Goal: Task Accomplishment & Management: Complete application form

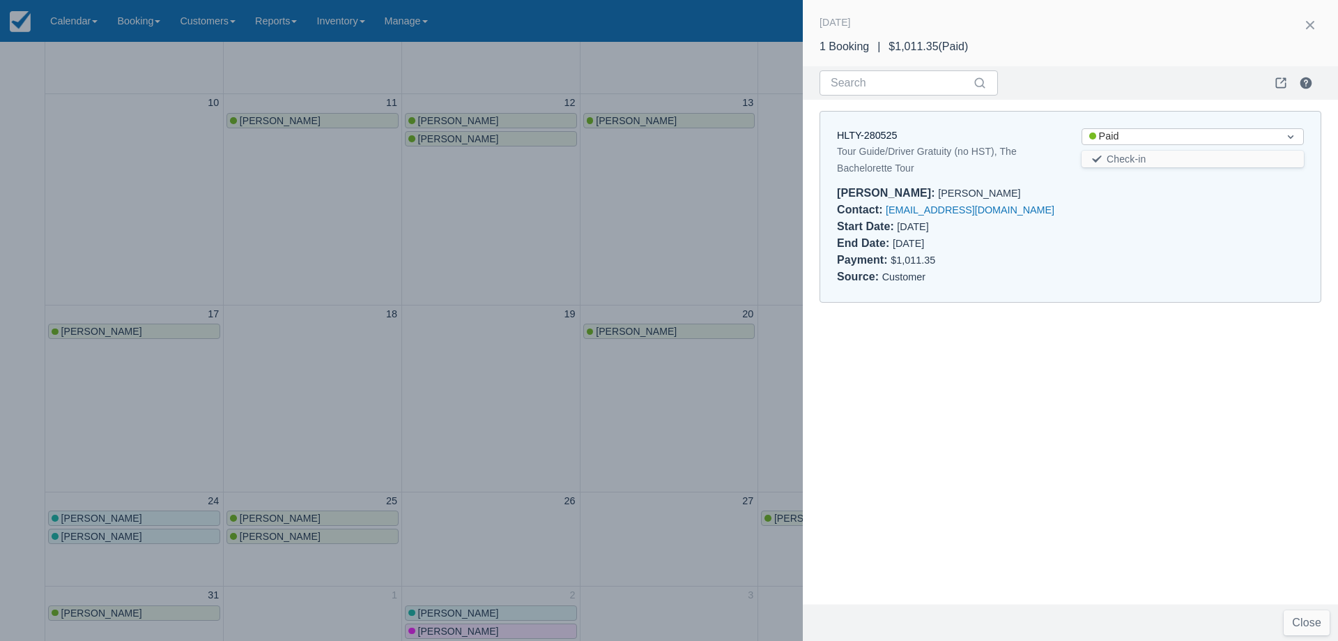
click at [452, 234] on div at bounding box center [669, 320] width 1338 height 641
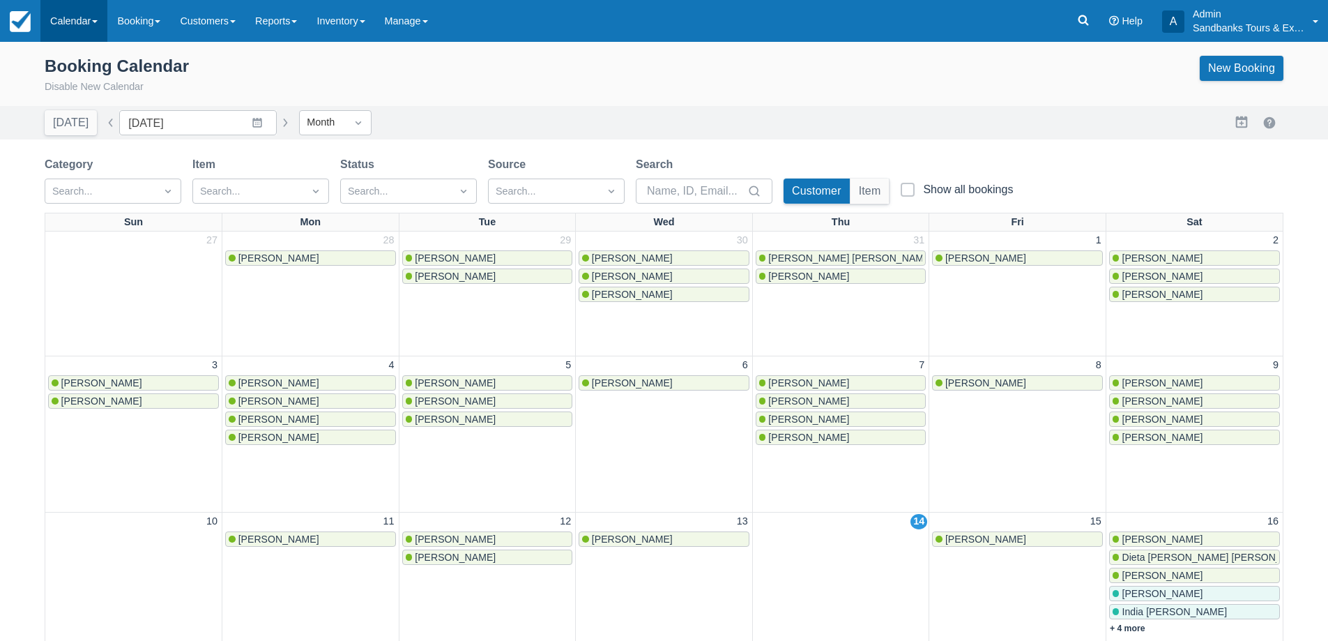
click at [85, 29] on link "Calendar" at bounding box center [73, 21] width 67 height 42
click at [1276, 77] on link "New Booking" at bounding box center [1242, 68] width 84 height 25
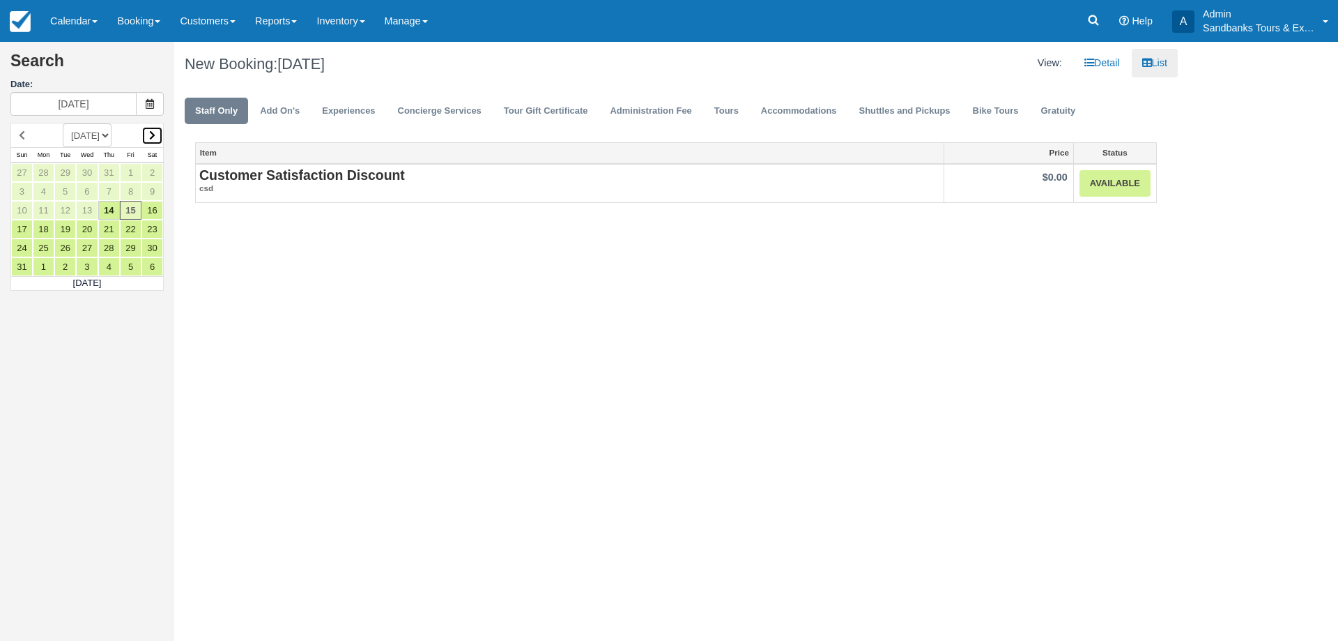
click at [153, 127] on link at bounding box center [153, 135] width 22 height 19
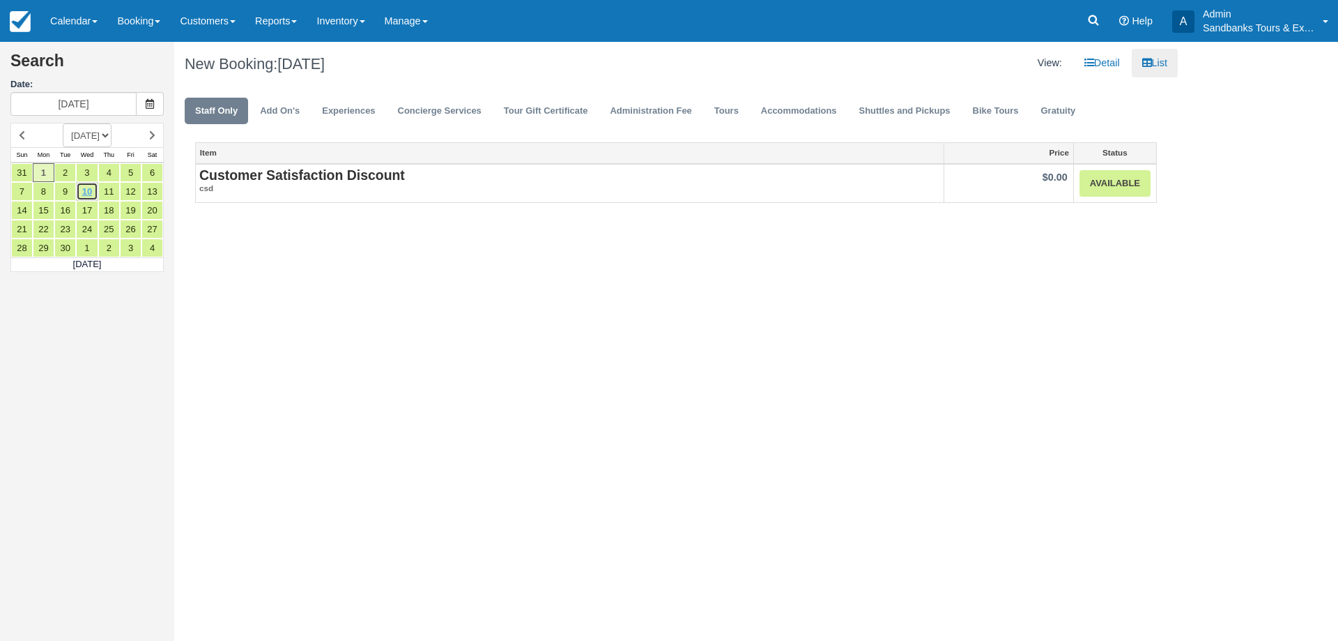
click at [93, 187] on link "10" at bounding box center [87, 191] width 22 height 19
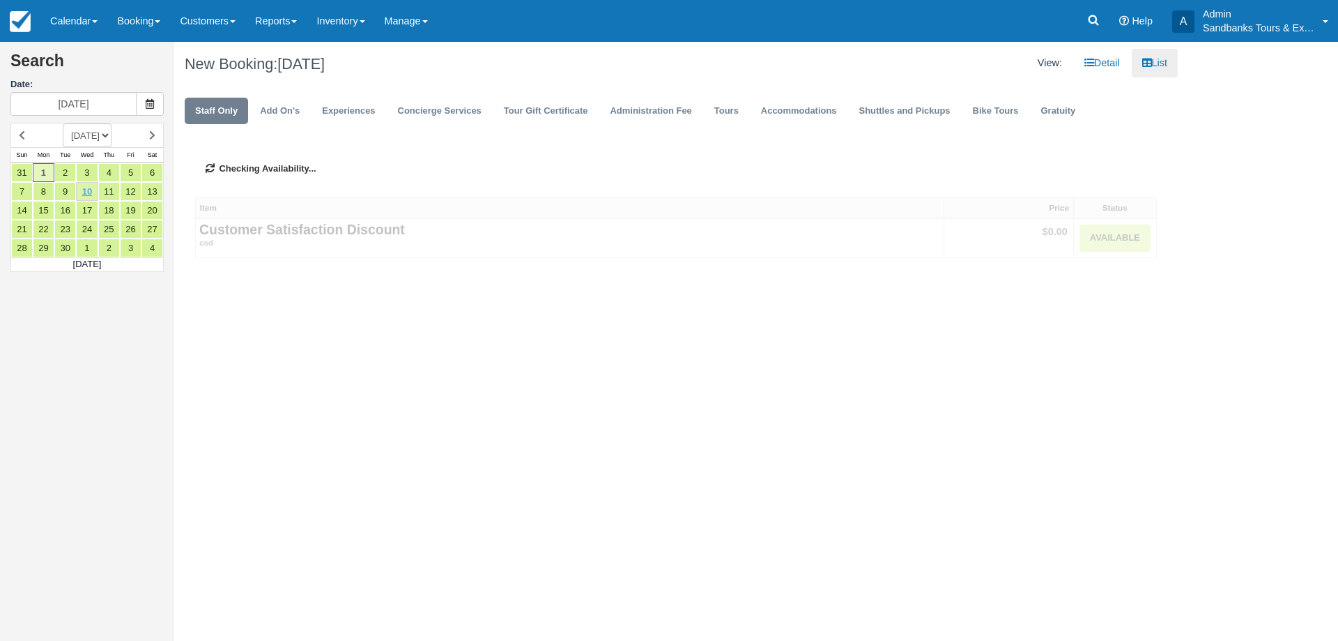
type input "09/10/25"
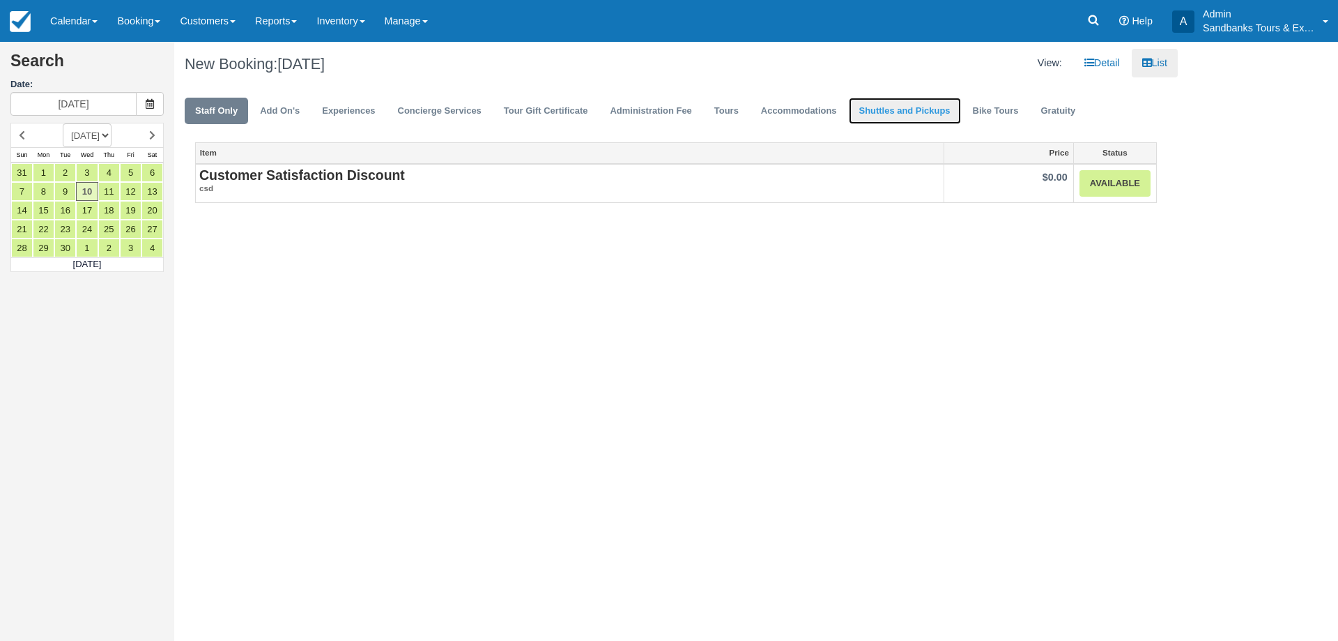
click at [945, 112] on link "Shuttles and Pickups" at bounding box center [905, 111] width 112 height 27
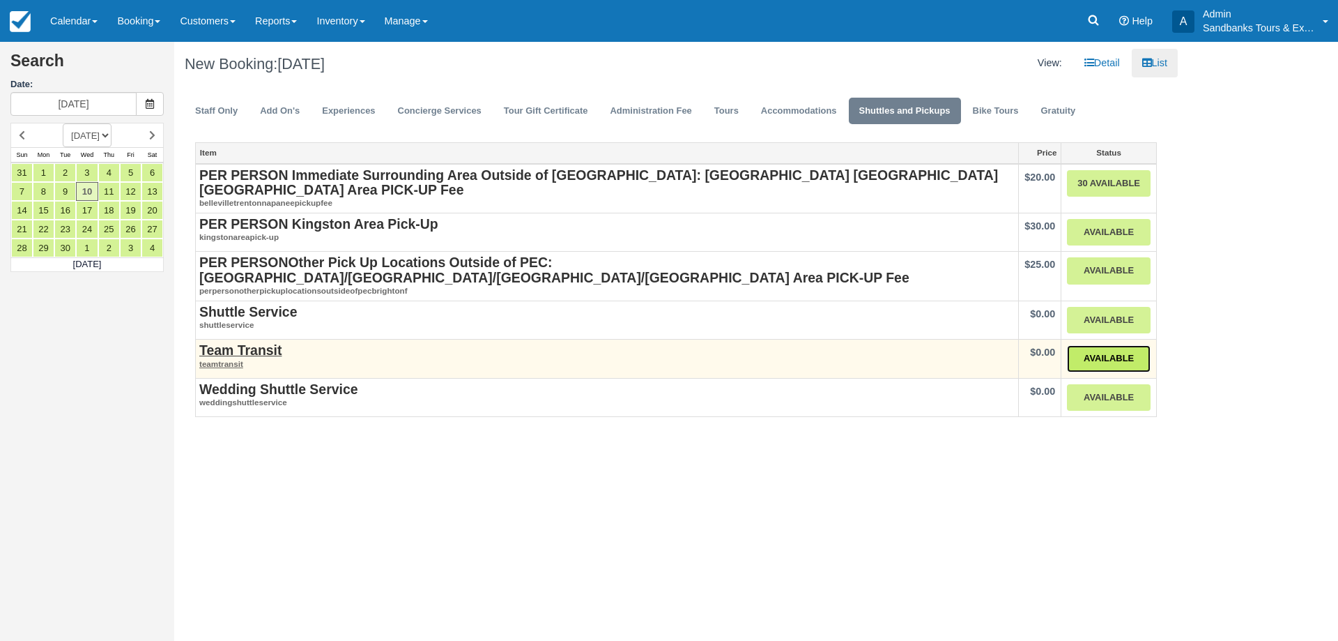
click at [1085, 345] on link "Available" at bounding box center [1109, 358] width 84 height 27
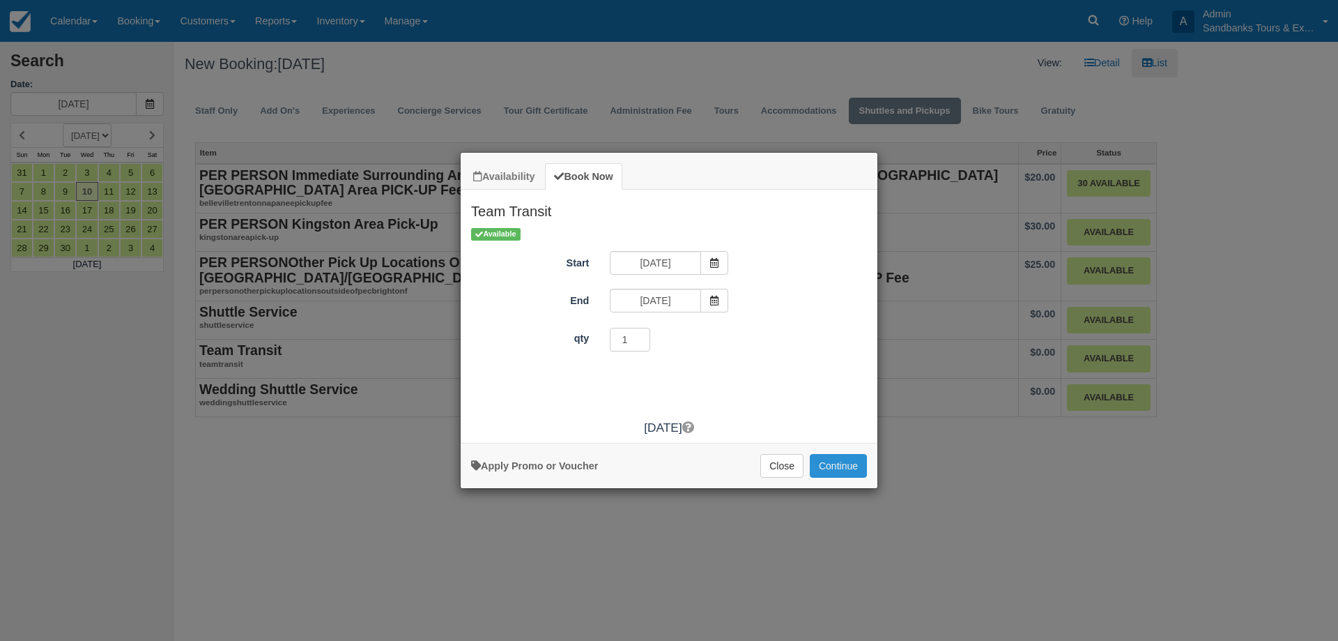
click at [847, 475] on button "Continue" at bounding box center [838, 466] width 57 height 24
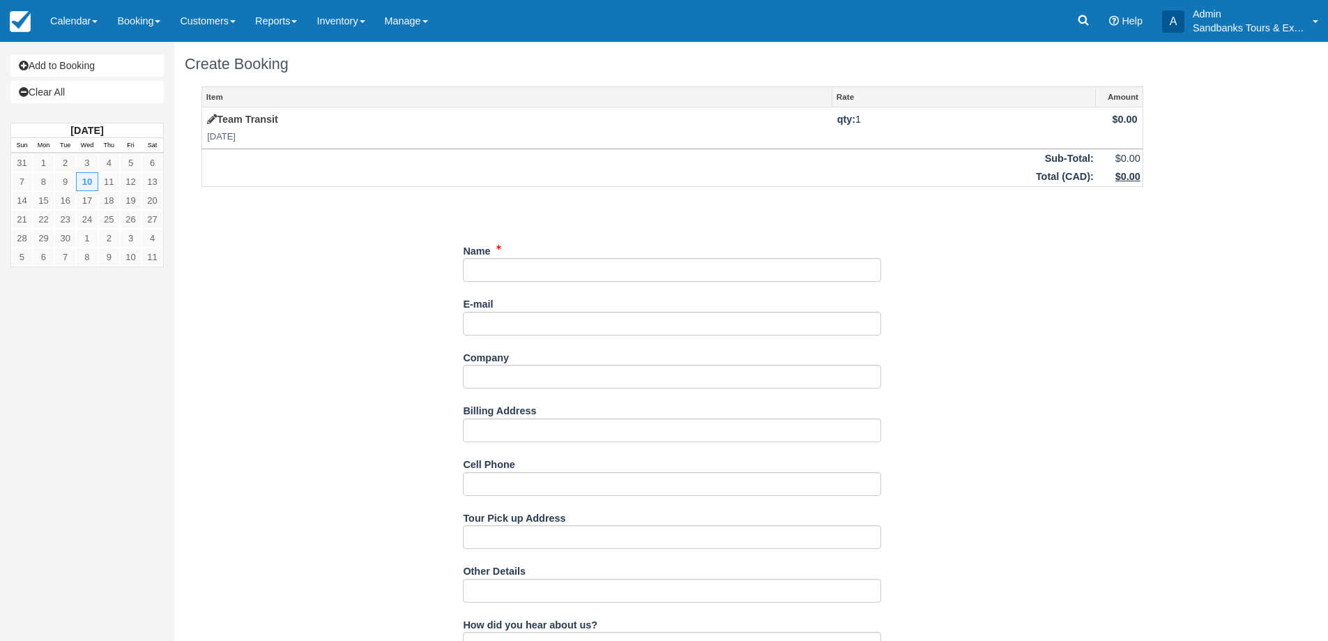
scroll to position [418, 0]
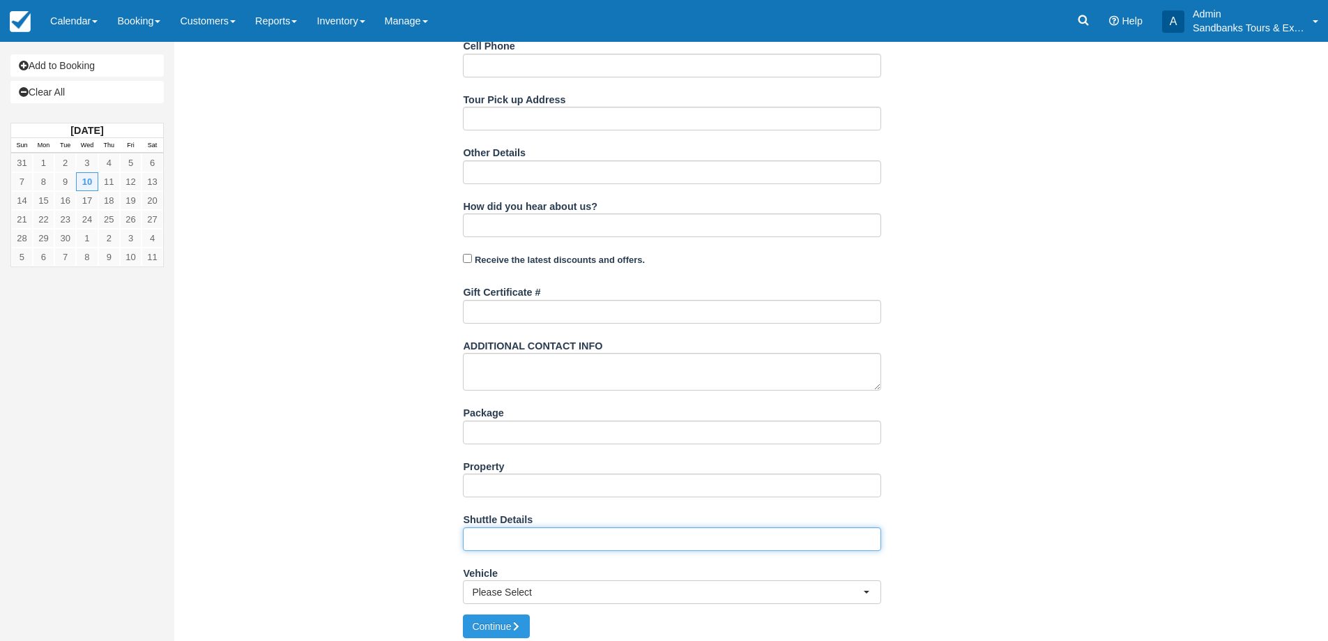
click at [510, 537] on input "Shuttle Details" at bounding box center [672, 539] width 418 height 24
paste input "• 2:45PM - Arrival at The Royal Hotel for pickup and strict departure of 3:00pm…"
type input "• 2:45PM - Arrival at The Royal Hotel for pickup and strict departure of 3:00pm…"
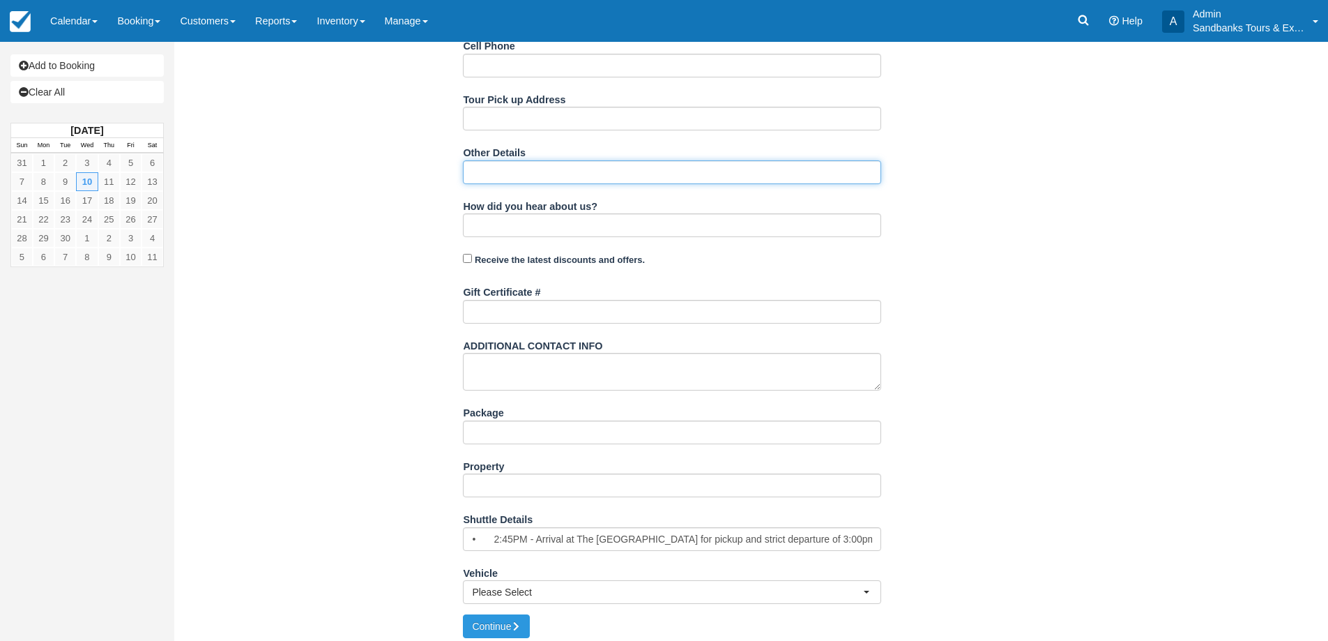
click at [518, 176] on input "Other Details" at bounding box center [672, 172] width 418 height 24
paste input "Quote includes the following services - Door to door transportation - One tasti…"
type input "Quote includes the following services - Door to door transportation - One tasti…"
click at [463, 614] on button "Continue" at bounding box center [496, 626] width 67 height 24
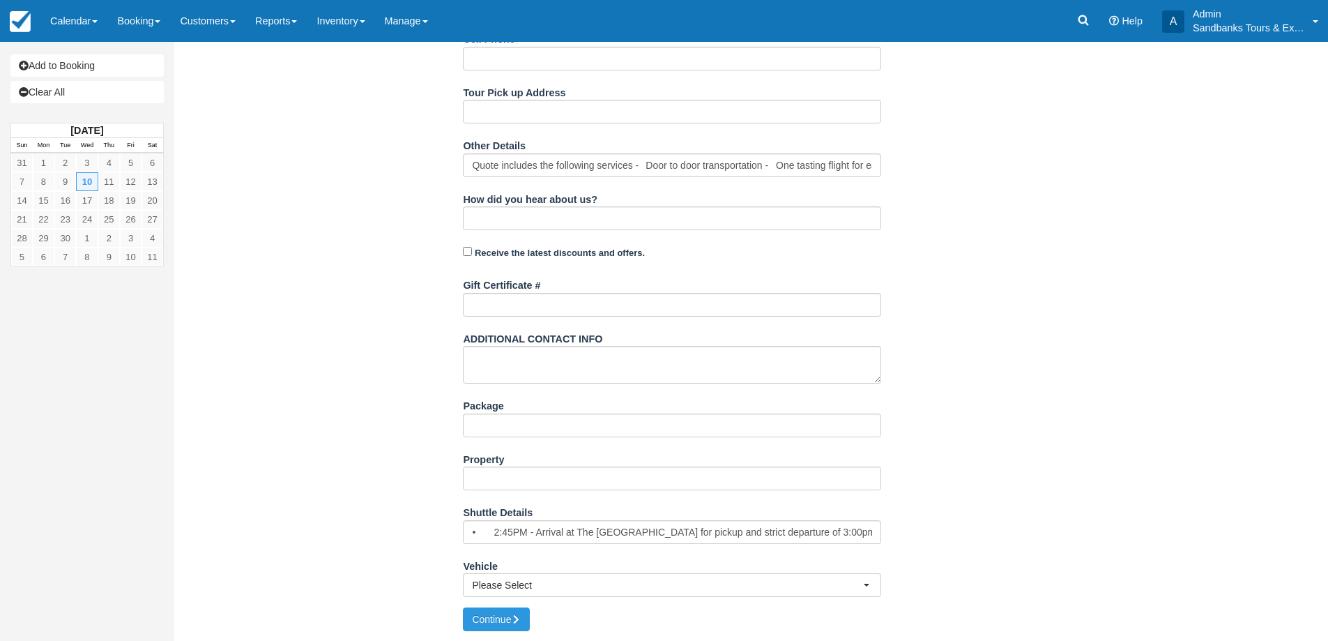
scroll to position [426, 0]
click at [521, 588] on span "Please Select" at bounding box center [667, 584] width 391 height 14
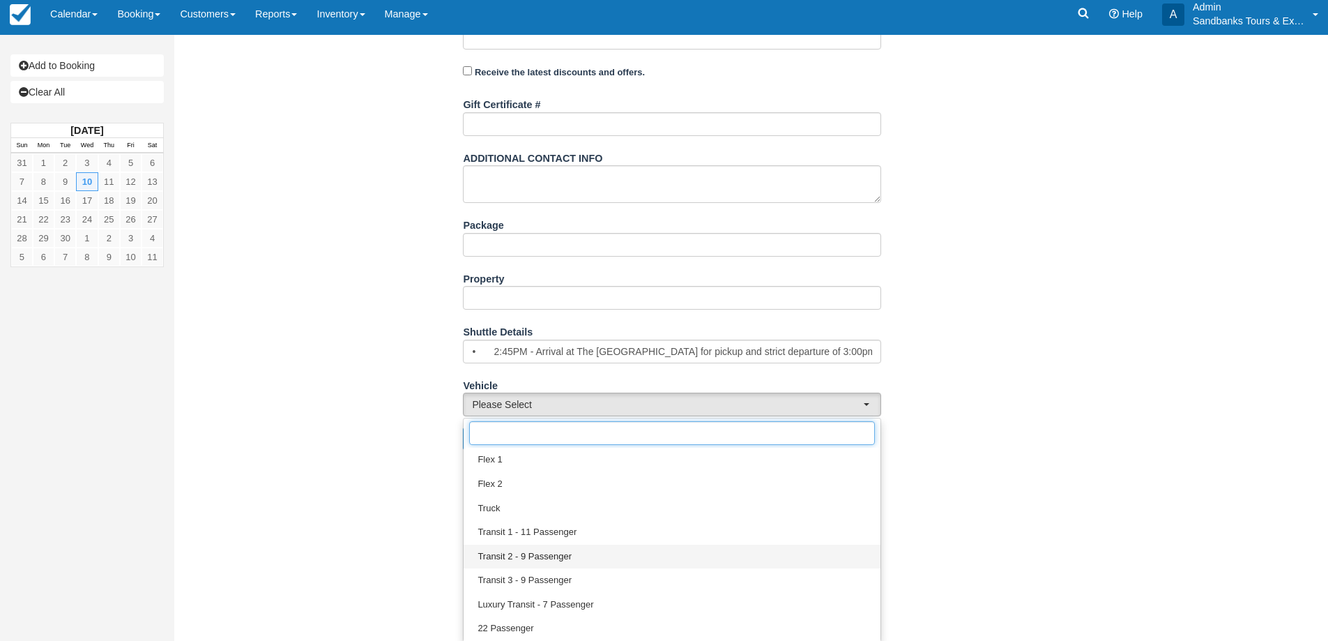
scroll to position [606, 0]
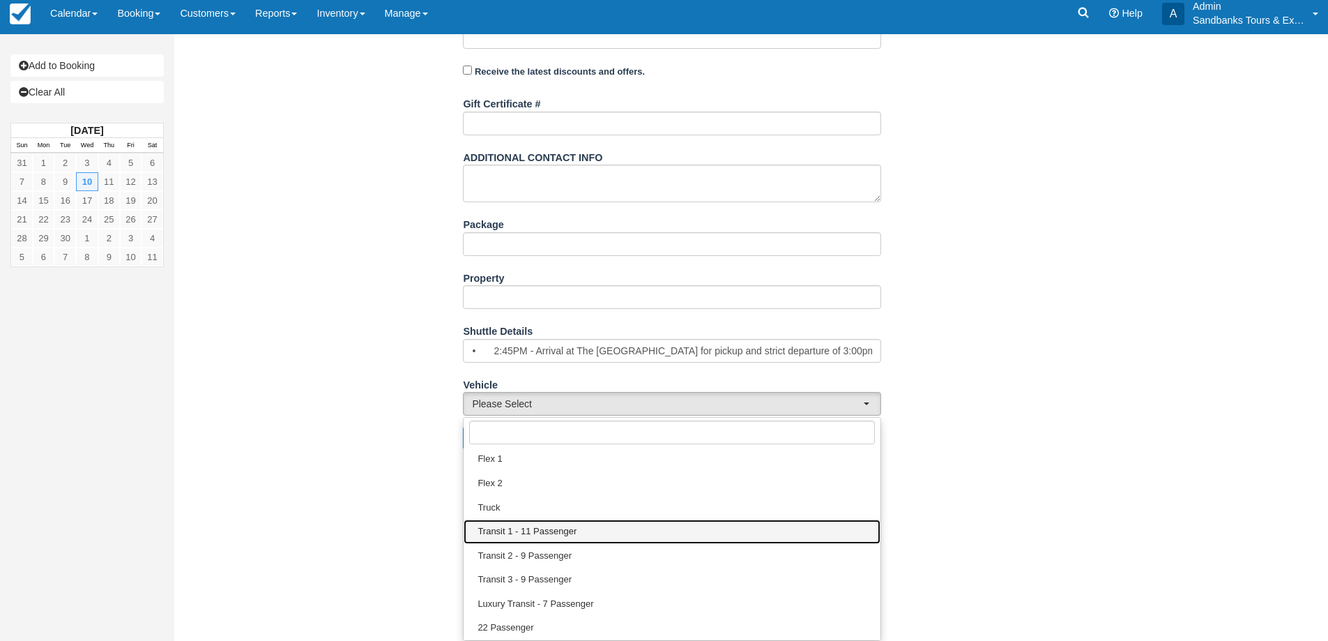
click at [535, 533] on span "Transit 1 - 11 Passenger" at bounding box center [526, 531] width 99 height 13
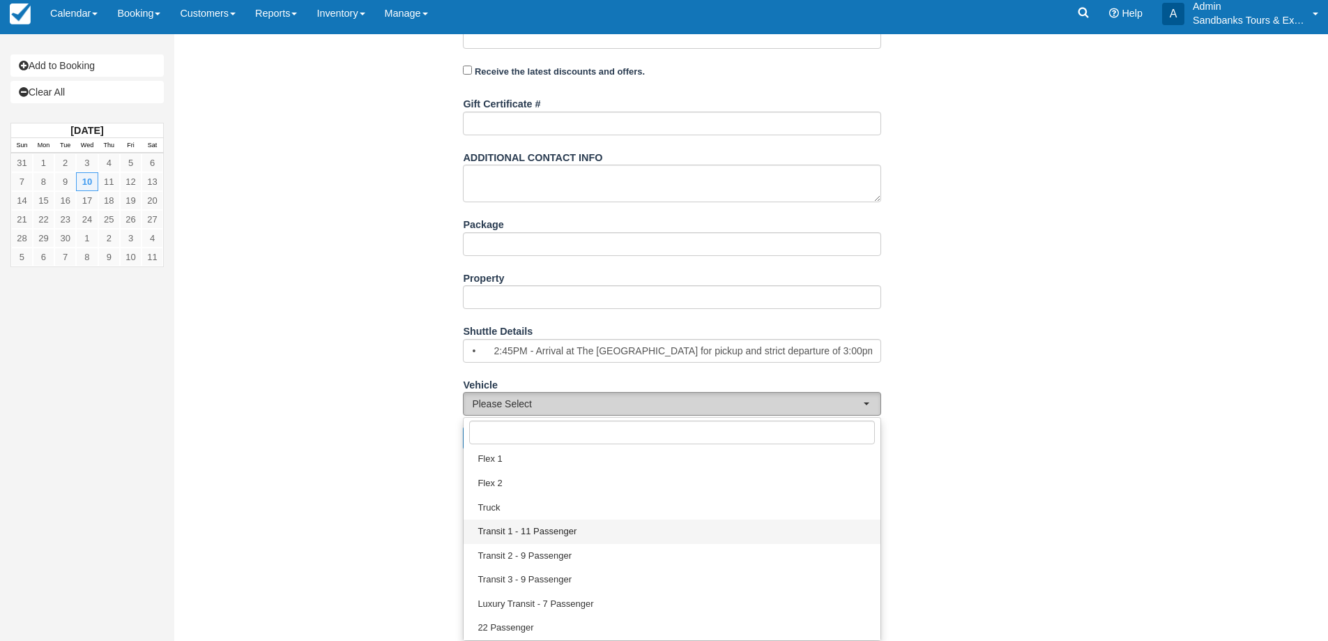
select select "Transit 1 - 11 Passenger"
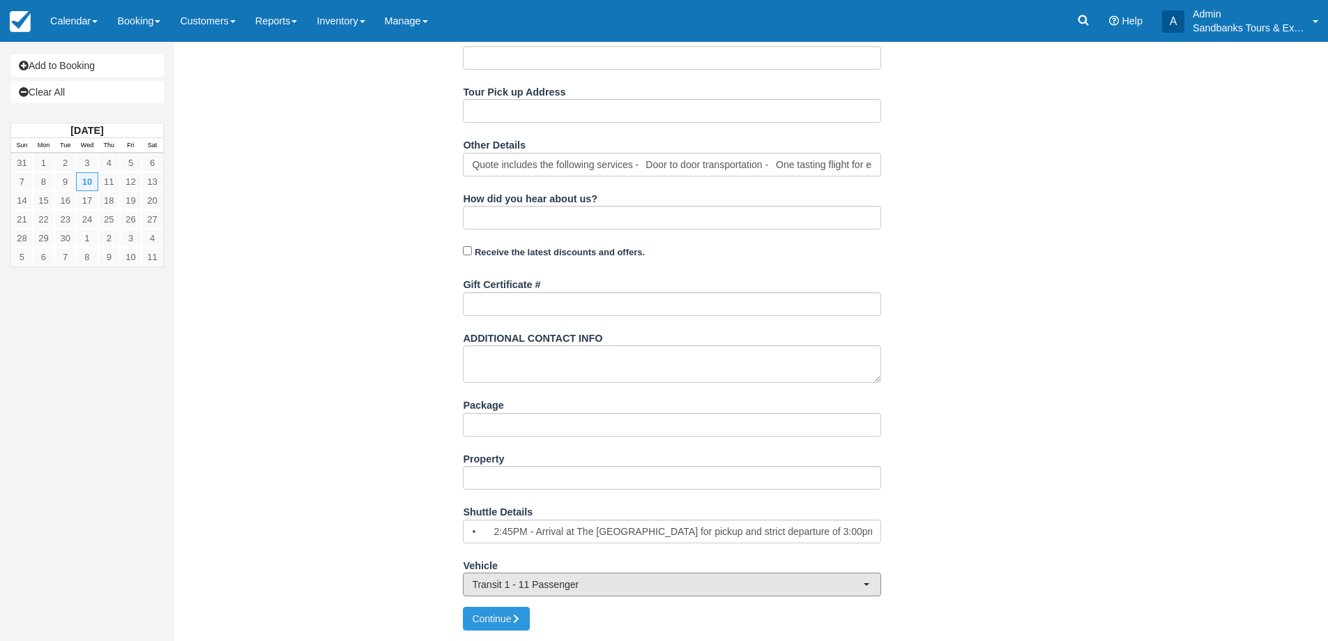
scroll to position [8, 0]
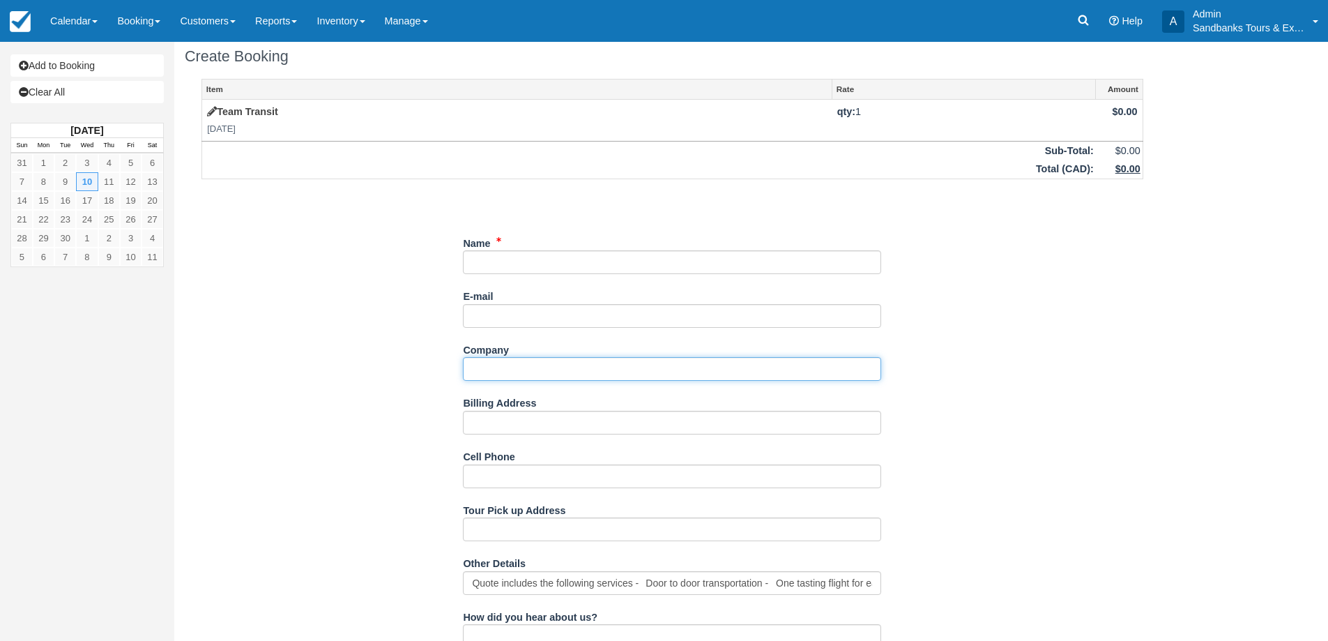
click at [499, 364] on input "Company" at bounding box center [672, 369] width 418 height 24
type input "[PERSON_NAME]"
drag, startPoint x: 500, startPoint y: 398, endPoint x: 501, endPoint y: 410, distance: 11.9
click at [500, 398] on label "Billing Address" at bounding box center [499, 401] width 73 height 20
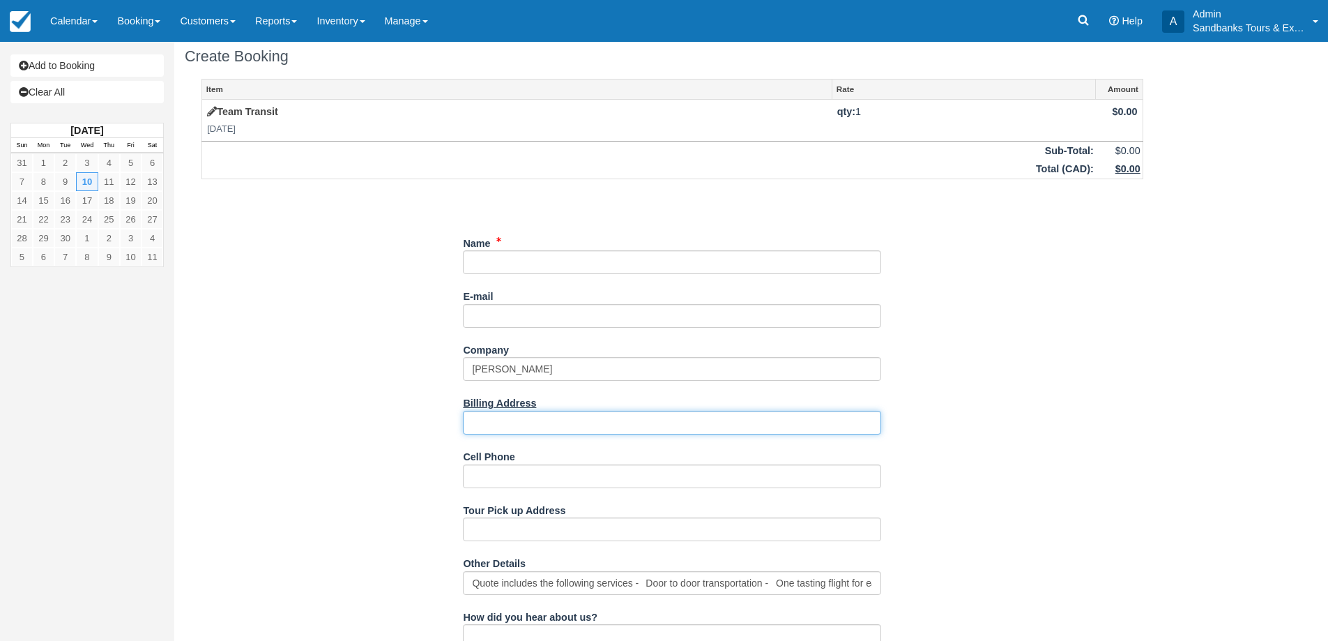
click at [500, 411] on input "Billing Address" at bounding box center [672, 423] width 418 height 24
click at [500, 418] on input "Billing Address" at bounding box center [672, 423] width 418 height 24
paste input "[STREET_ADDRESS]"
type input "[STREET_ADDRESS]"
click at [936, 392] on div "Item Rate Amount Team Transit Wed Sept 10, 2025 qty: 1 $0.00 Sub-Total: $0.00 T…" at bounding box center [672, 552] width 975 height 947
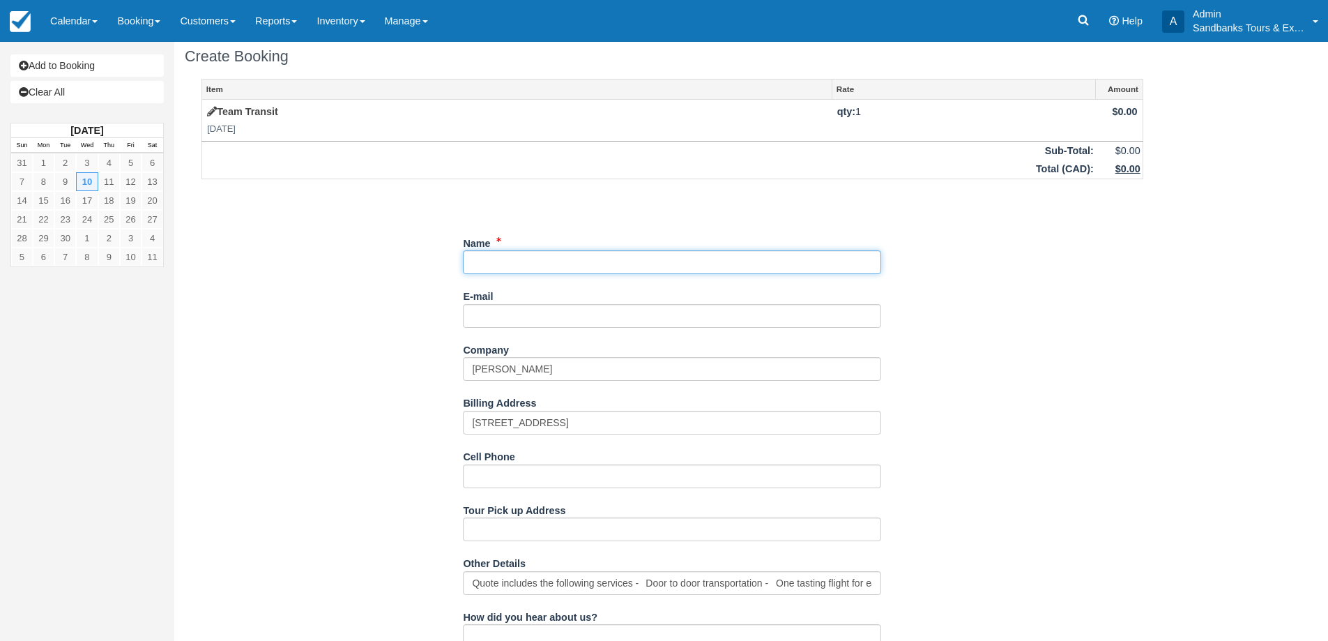
click at [503, 271] on input "Name" at bounding box center [672, 262] width 418 height 24
paste input "Insulet [GEOGRAPHIC_DATA]"
type input "Insulet [GEOGRAPHIC_DATA]"
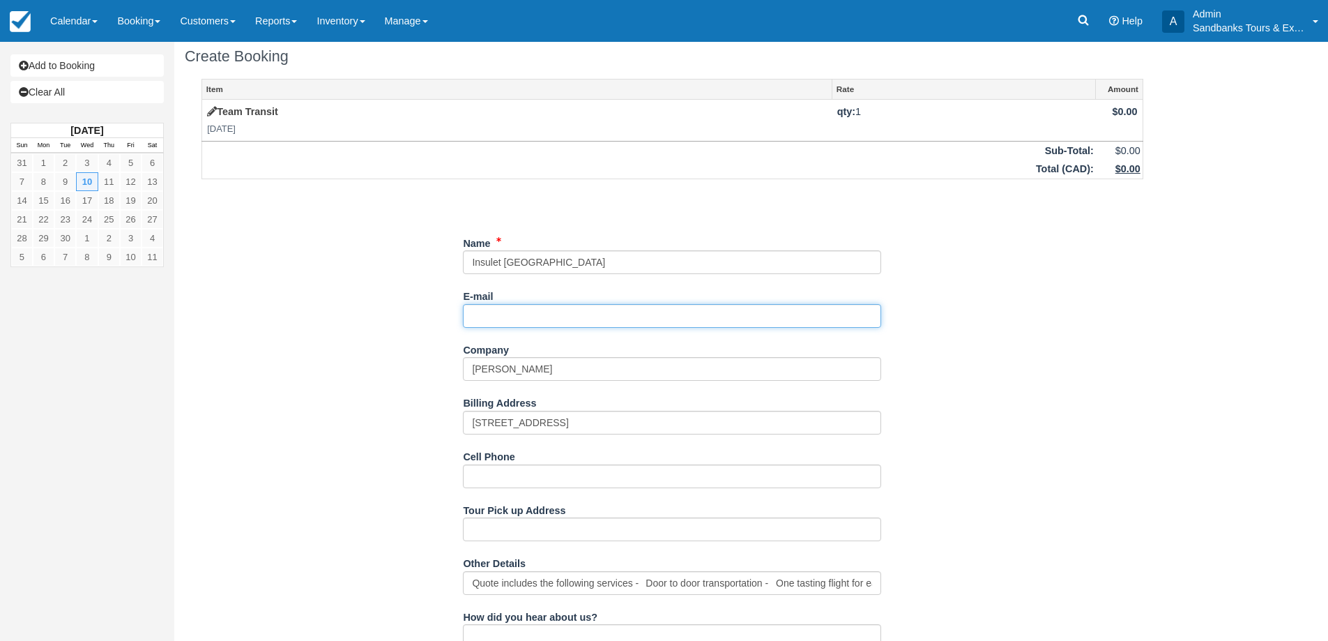
click at [511, 312] on input "E-mail" at bounding box center [672, 316] width 418 height 24
paste input "Beverley Ross <bross@insulet.ca>"
drag, startPoint x: 544, startPoint y: 316, endPoint x: 537, endPoint y: 317, distance: 7.0
click at [539, 317] on input "Beverley Ross <bross@insulet.ca>" at bounding box center [672, 316] width 418 height 24
click at [541, 317] on input "Beverley Ross <bross@insulet.ca>" at bounding box center [672, 316] width 418 height 24
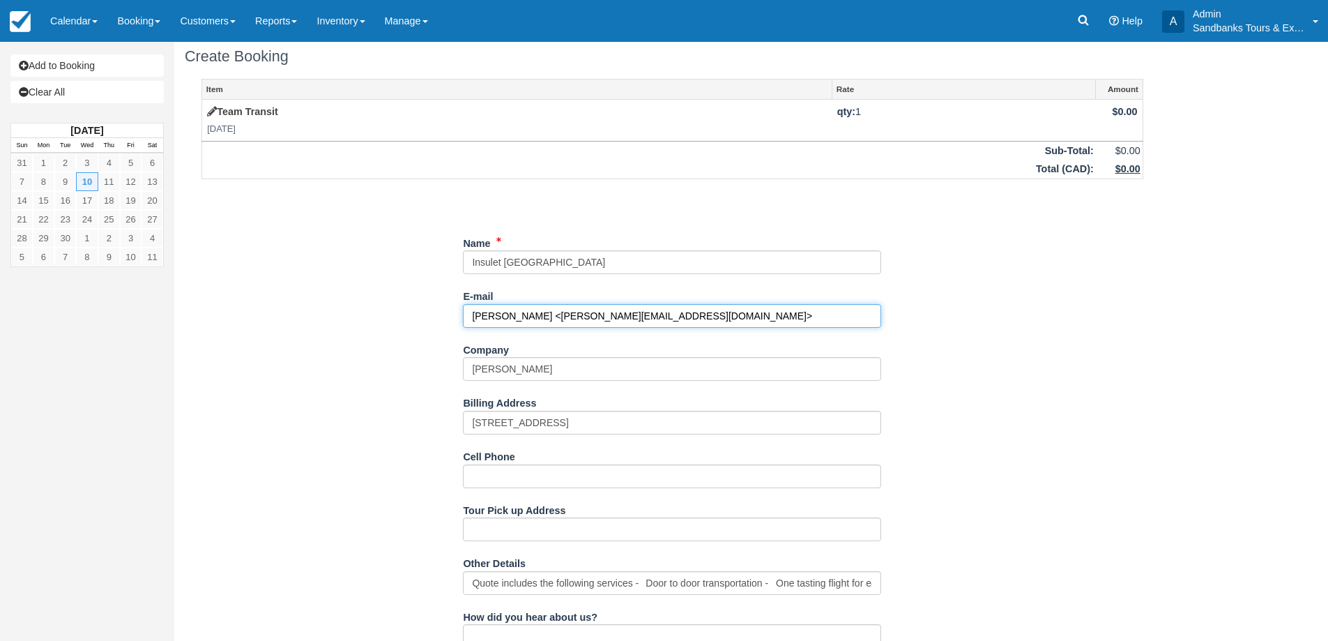
drag, startPoint x: 542, startPoint y: 316, endPoint x: 480, endPoint y: 307, distance: 62.0
click at [480, 307] on input "Beverley Ross <bross@insulet.ca>" at bounding box center [672, 316] width 418 height 24
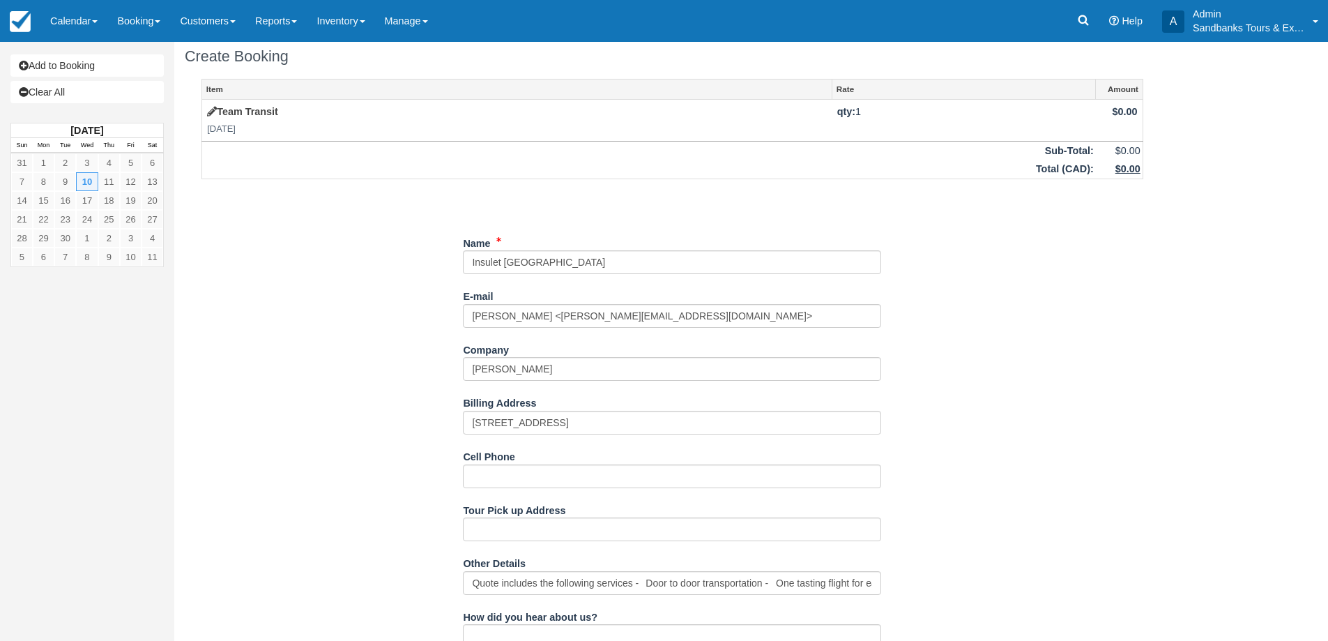
click at [542, 330] on div "E-mail Beverley Ross <bross@insulet.ca> Did you mean ?" at bounding box center [672, 311] width 418 height 54
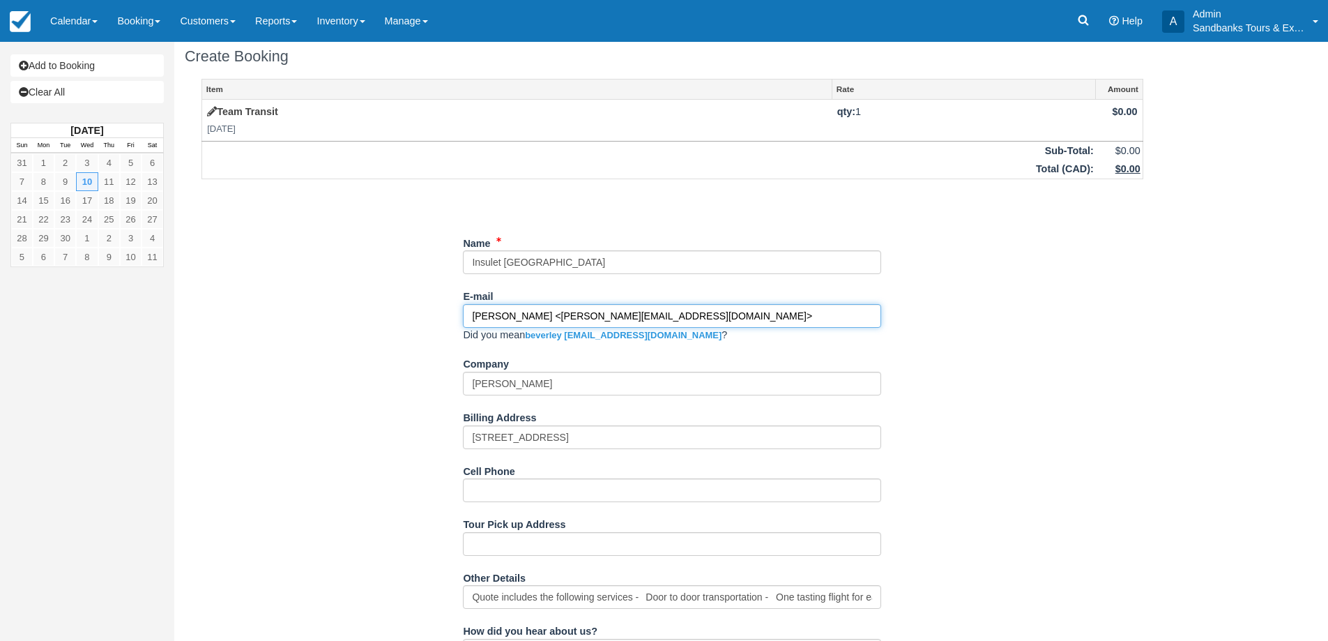
drag, startPoint x: 473, startPoint y: 309, endPoint x: 542, endPoint y: 310, distance: 69.0
click at [542, 310] on input "Beverley Ross <bross@insulet.ca>" at bounding box center [672, 316] width 418 height 24
click at [586, 314] on input "bross@insulet.ca>" at bounding box center [672, 316] width 418 height 24
type input "[PERSON_NAME][EMAIL_ADDRESS][DOMAIN_NAME]"
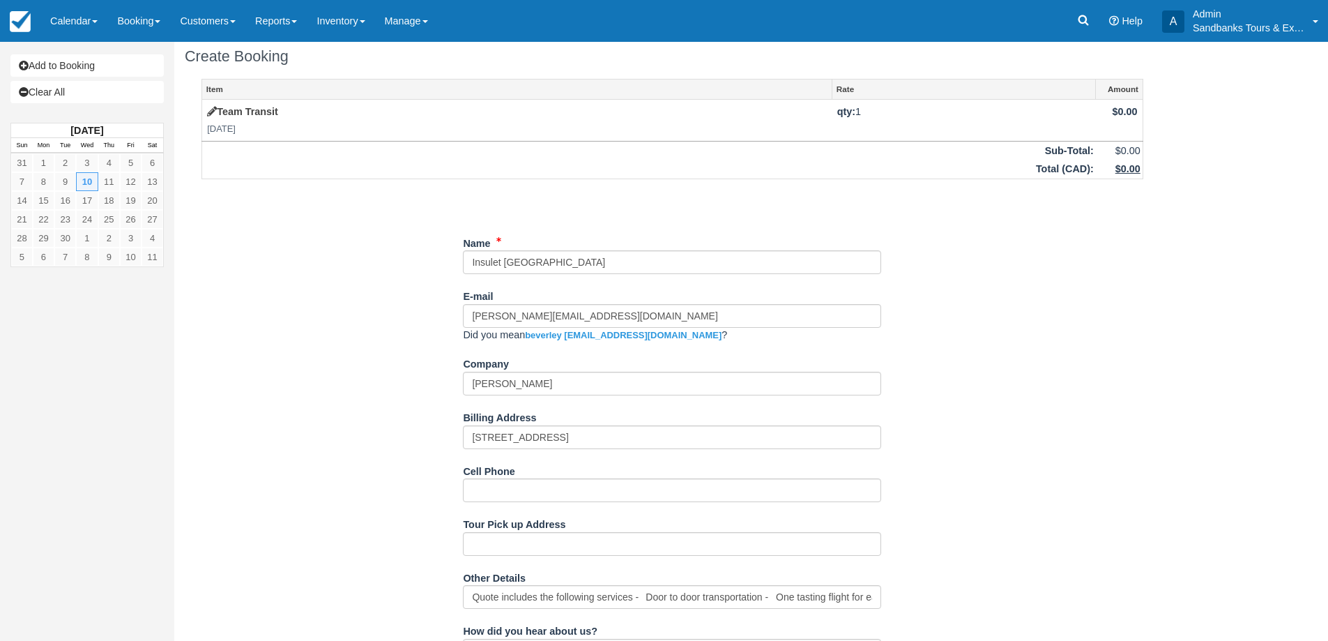
click at [991, 362] on div "Item Rate Amount Team Transit Wed Sept 10, 2025 qty: 1 $0.00 Sub-Total: $0.00 T…" at bounding box center [672, 559] width 975 height 961
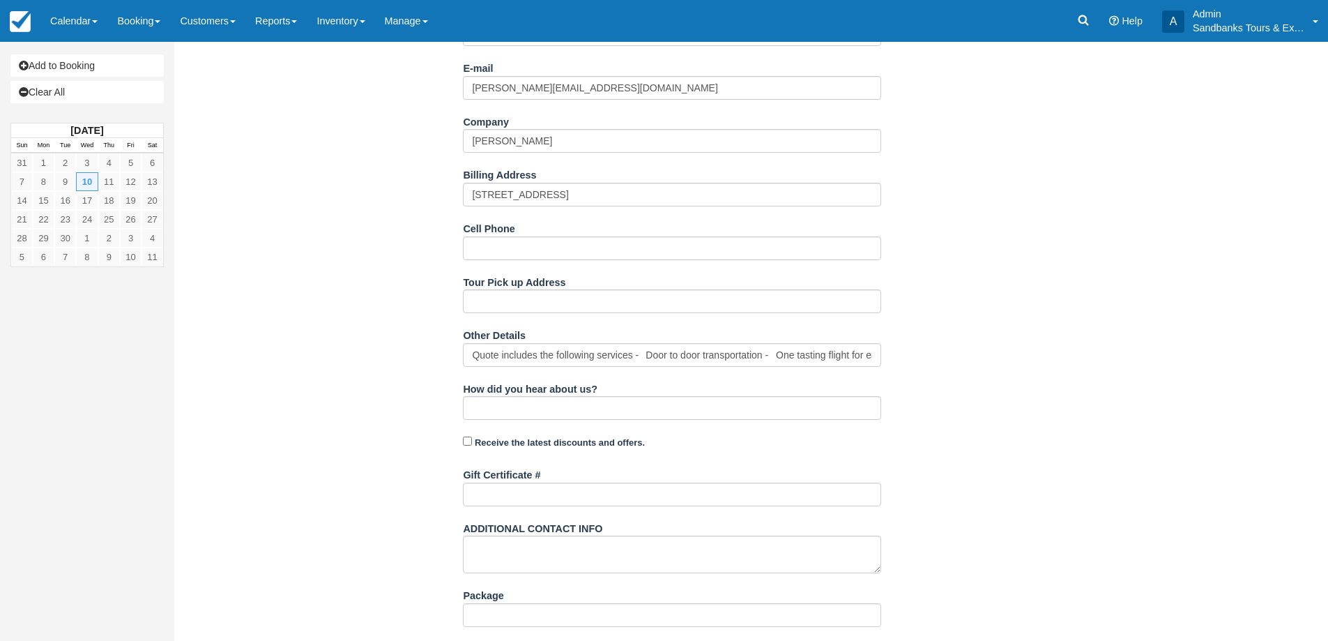
scroll to position [426, 0]
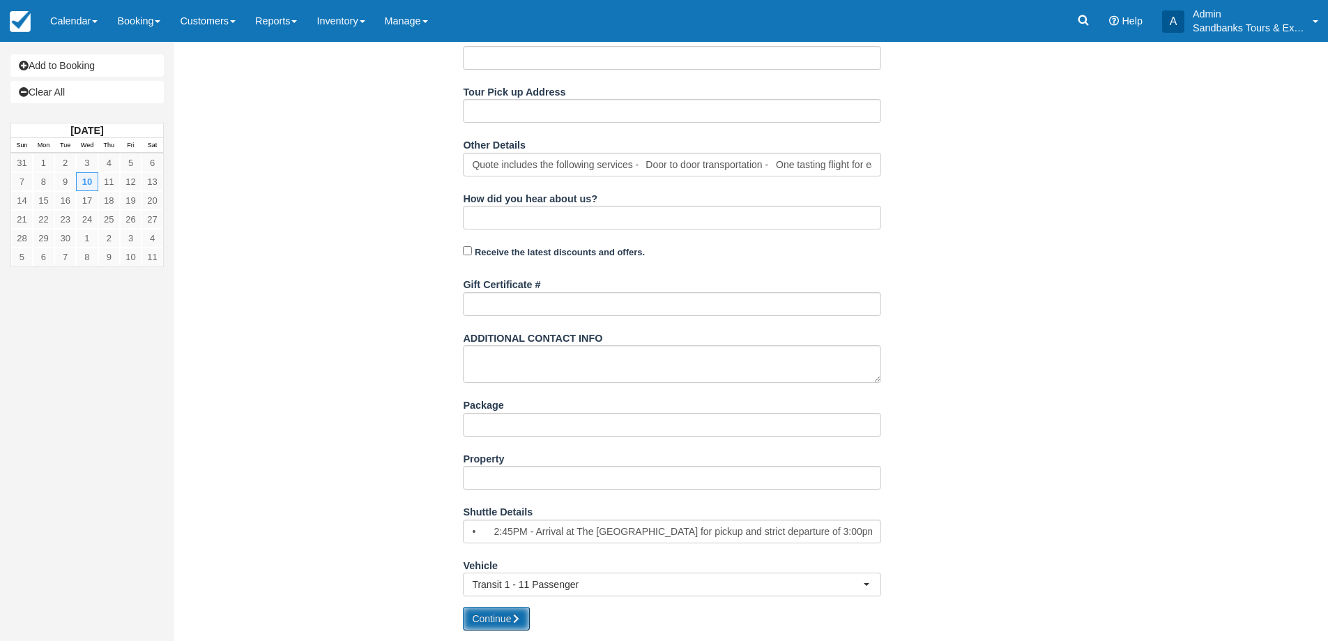
click at [507, 622] on button "Continue" at bounding box center [496, 618] width 67 height 24
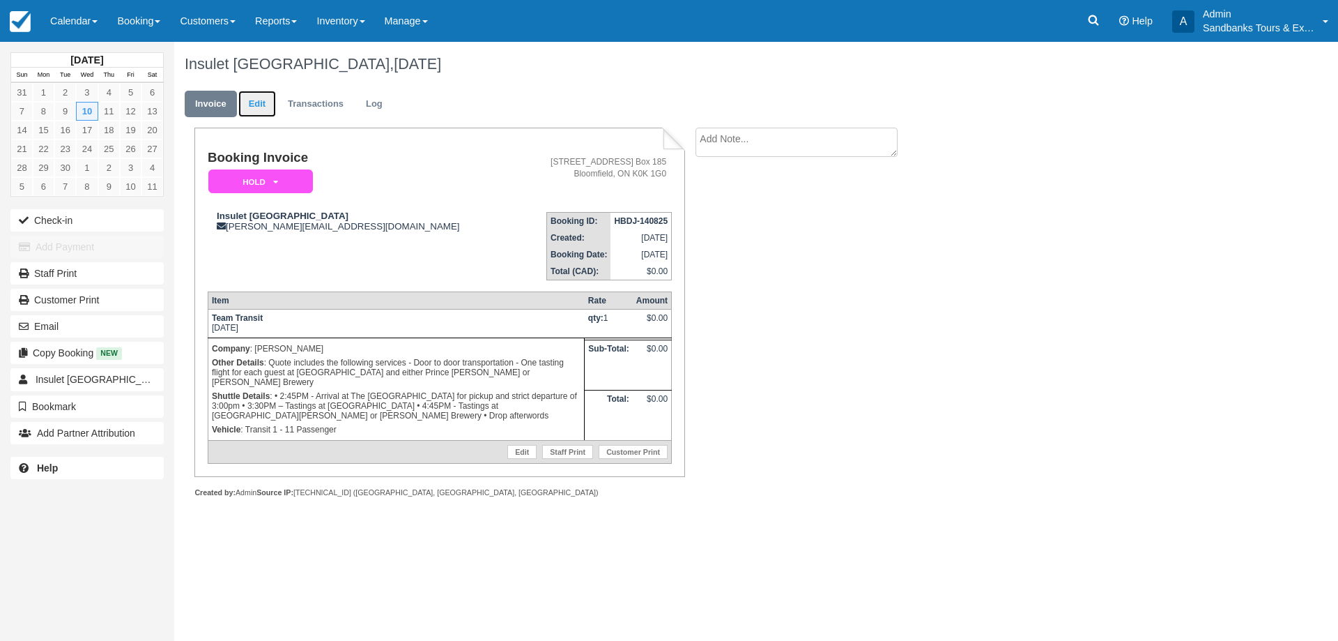
click at [264, 95] on link "Edit" at bounding box center [257, 104] width 38 height 27
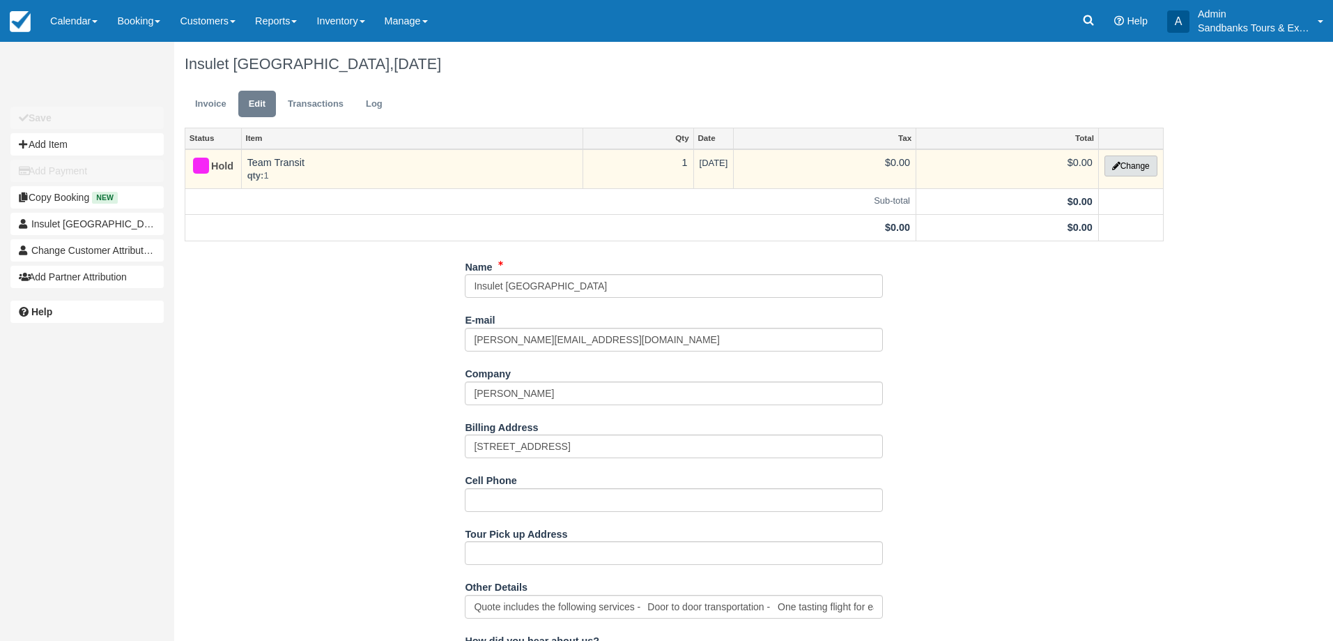
click at [1128, 167] on button "Change" at bounding box center [1131, 165] width 53 height 21
select select "6"
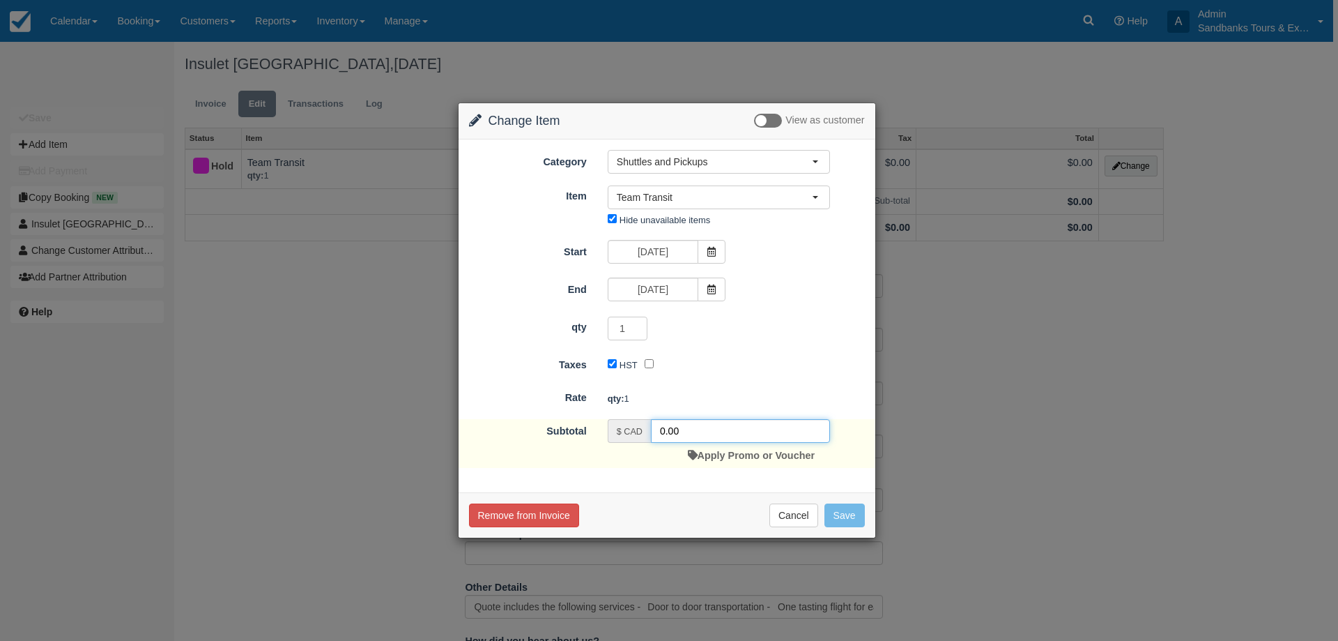
click at [665, 427] on input "0.00" at bounding box center [740, 431] width 179 height 24
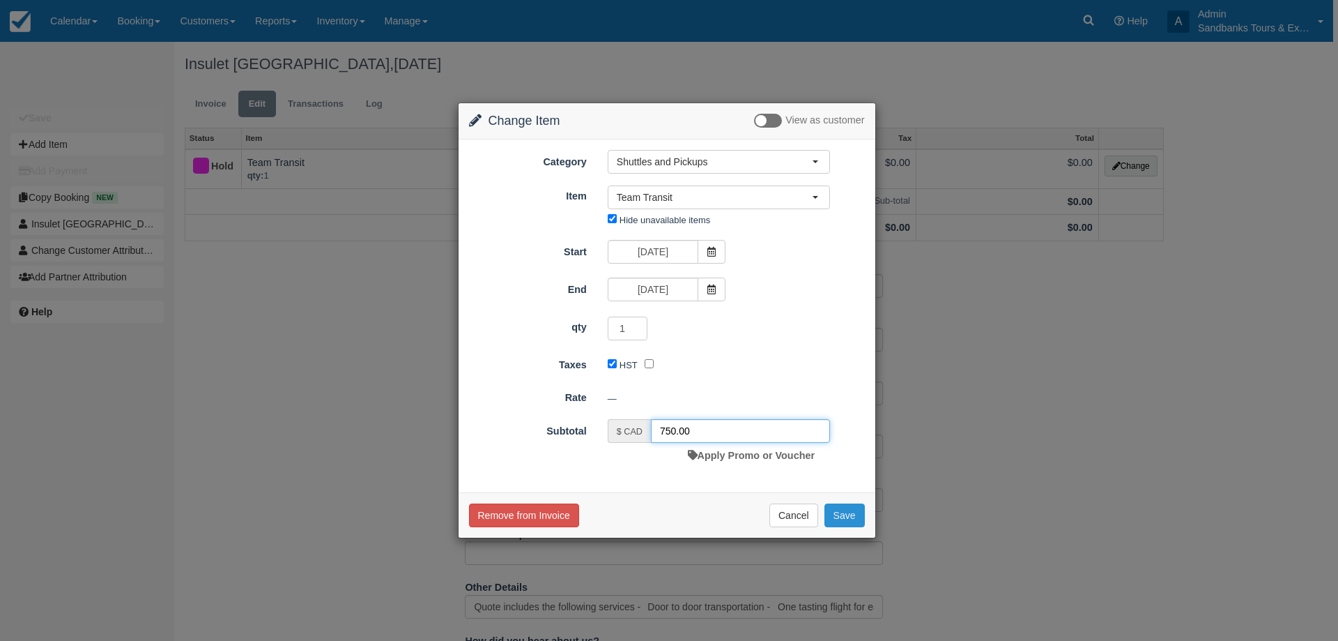
type input "750.00"
click at [848, 517] on button "Save" at bounding box center [845, 515] width 40 height 24
checkbox input "false"
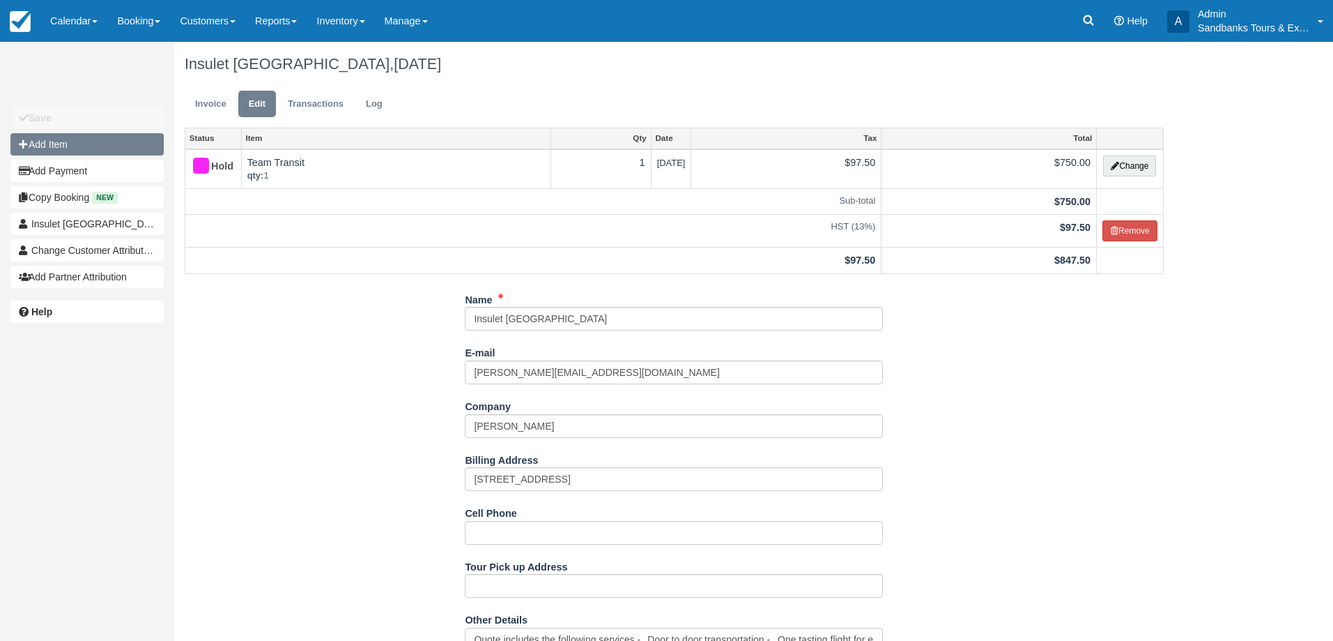
click at [120, 137] on button "Add Item" at bounding box center [86, 144] width 153 height 22
type input "0.00"
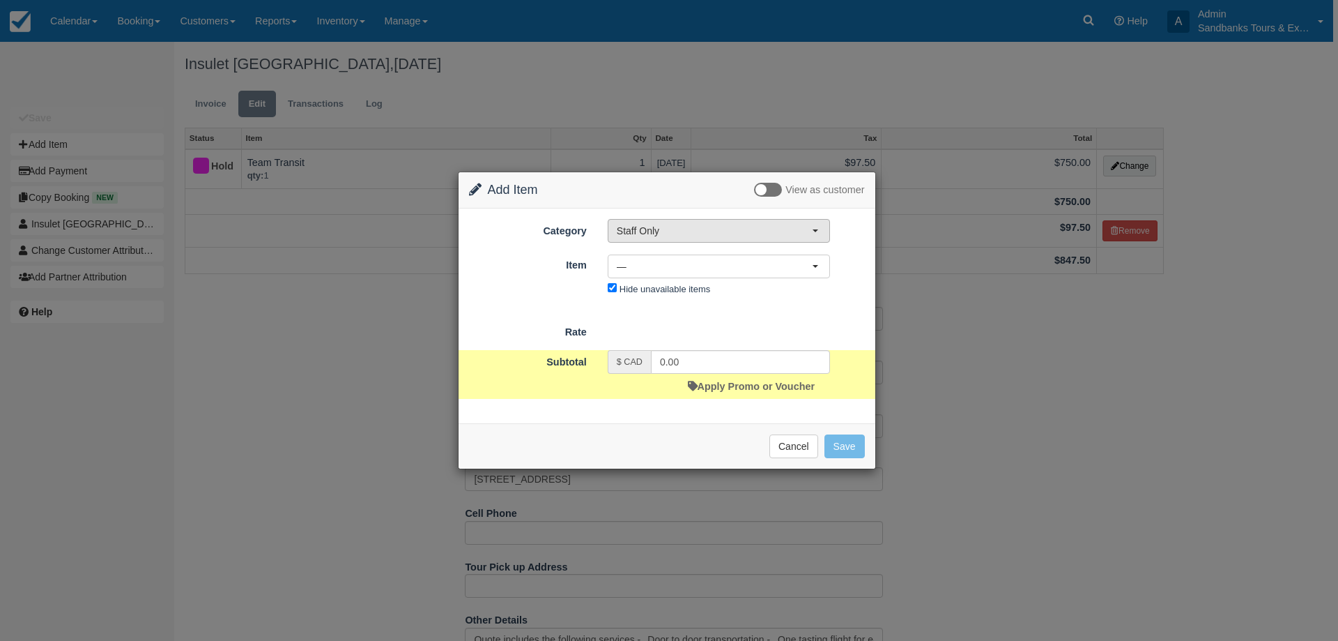
click at [688, 232] on span "Staff Only" at bounding box center [714, 231] width 195 height 14
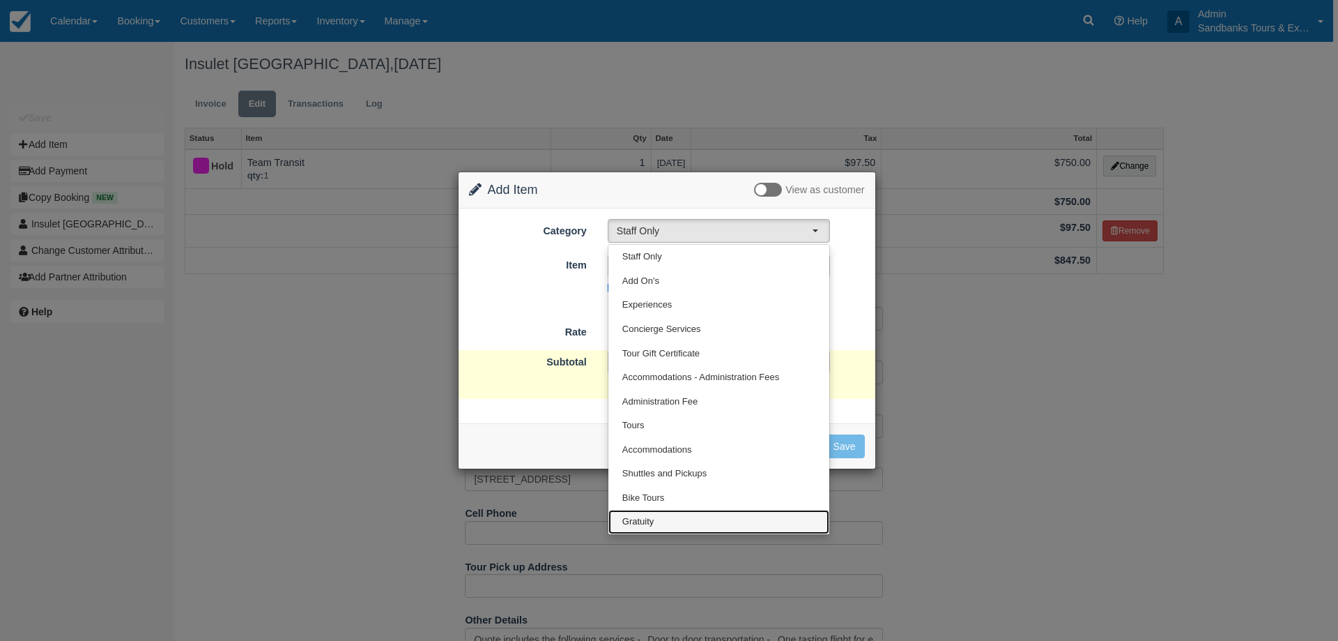
click at [671, 521] on link "Gratuity" at bounding box center [719, 522] width 221 height 24
select select "26"
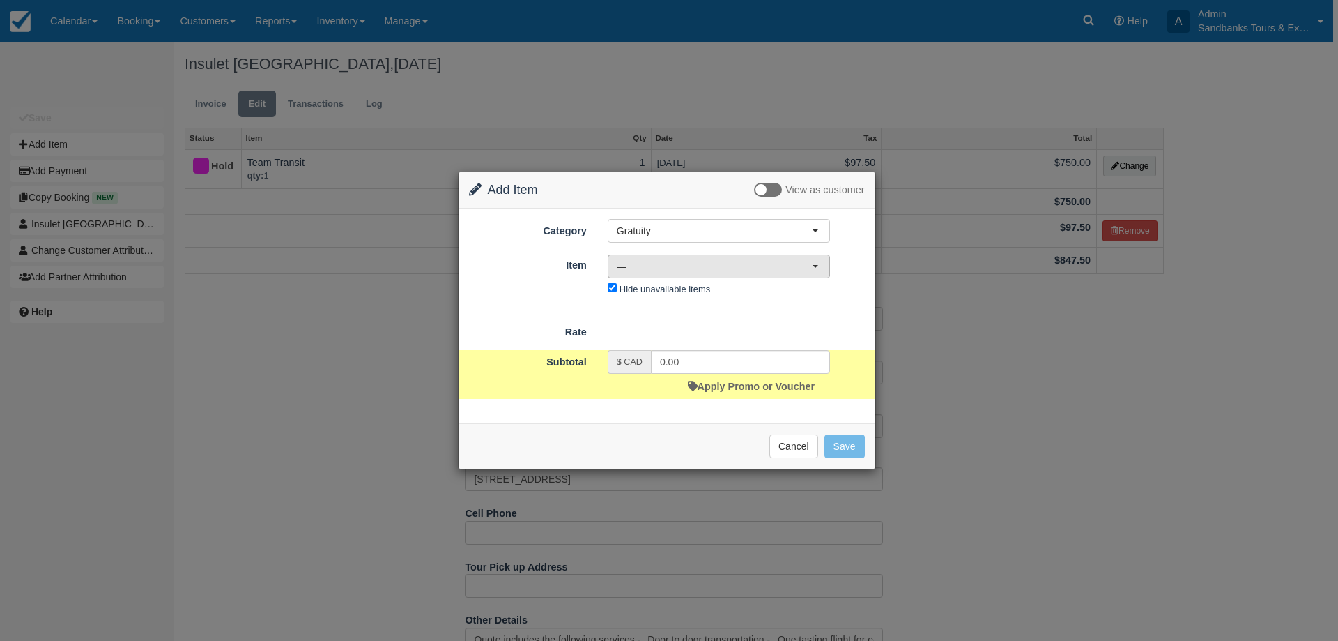
click at [650, 268] on span "—" at bounding box center [714, 266] width 195 height 14
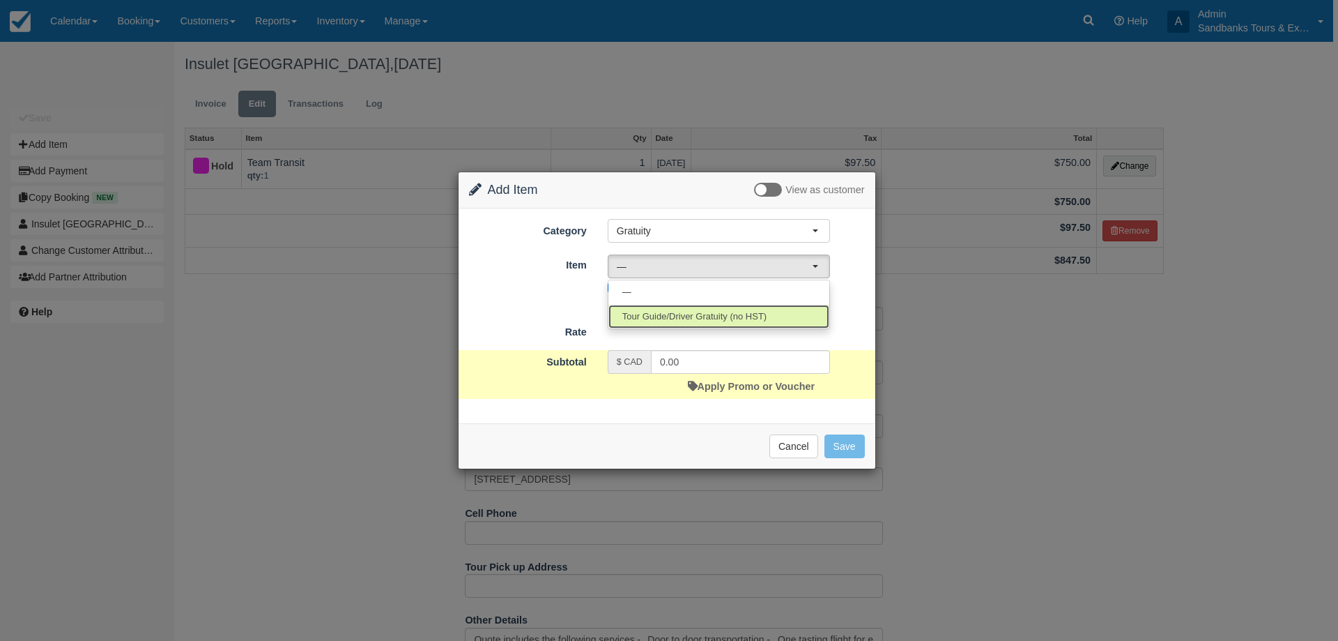
click at [671, 312] on span "Tour Guide/Driver Gratuity (no HST)" at bounding box center [694, 316] width 144 height 13
select select "36"
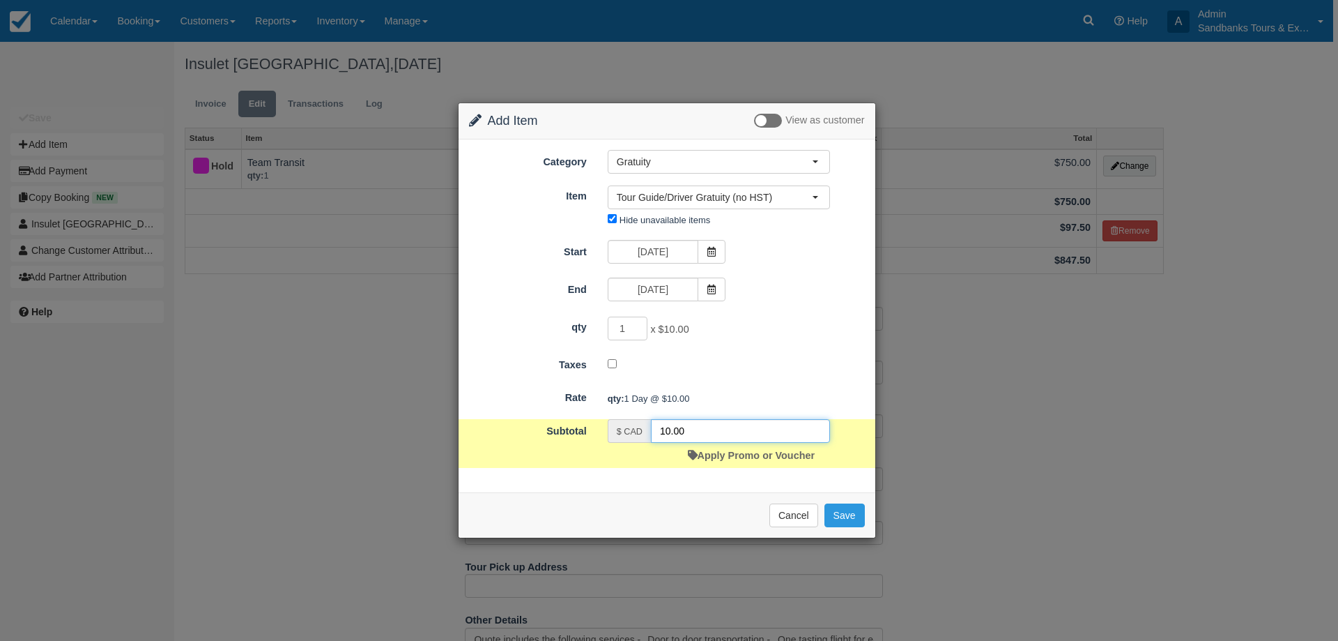
click at [666, 428] on input "10.00" at bounding box center [740, 431] width 179 height 24
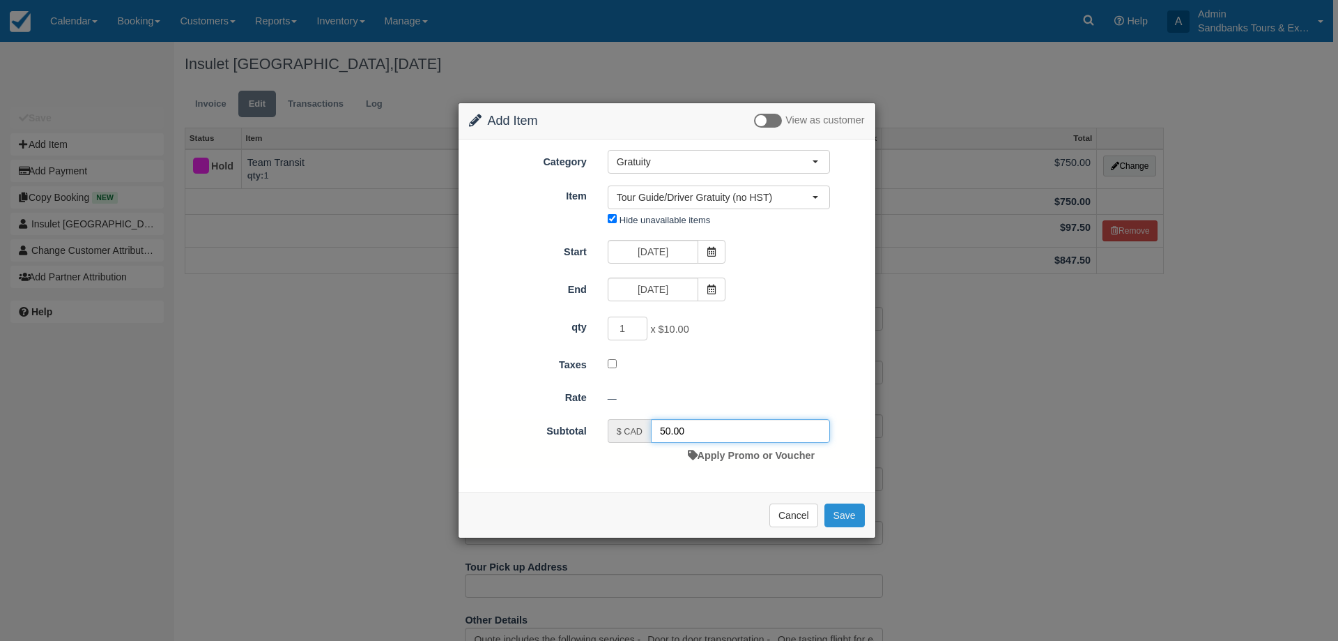
type input "50.00"
click at [862, 514] on button "Save" at bounding box center [845, 515] width 40 height 24
checkbox input "false"
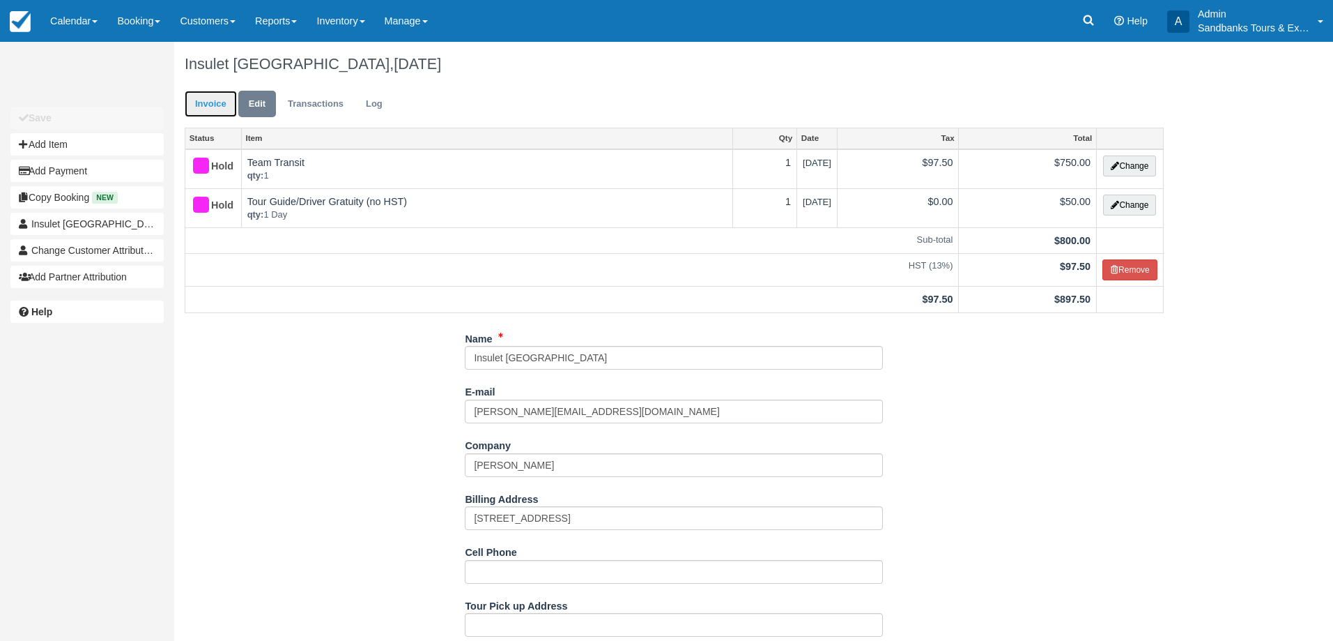
click at [223, 107] on link "Invoice" at bounding box center [211, 104] width 52 height 27
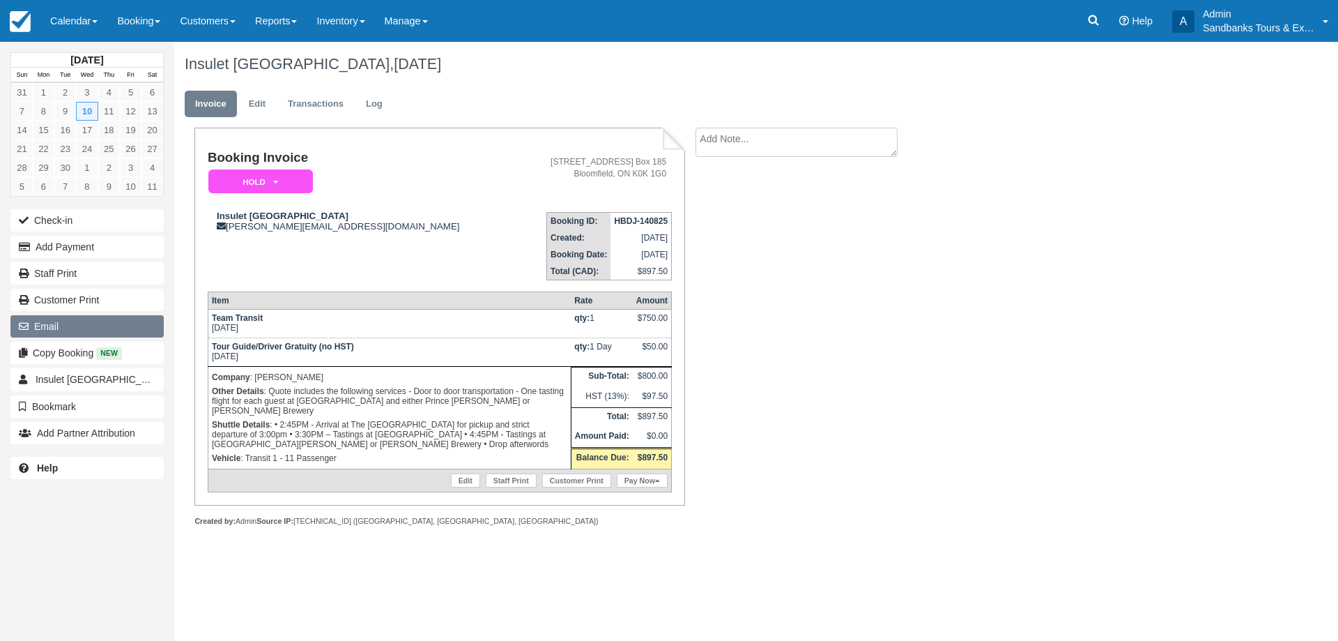
click at [90, 326] on button "Email" at bounding box center [86, 326] width 153 height 22
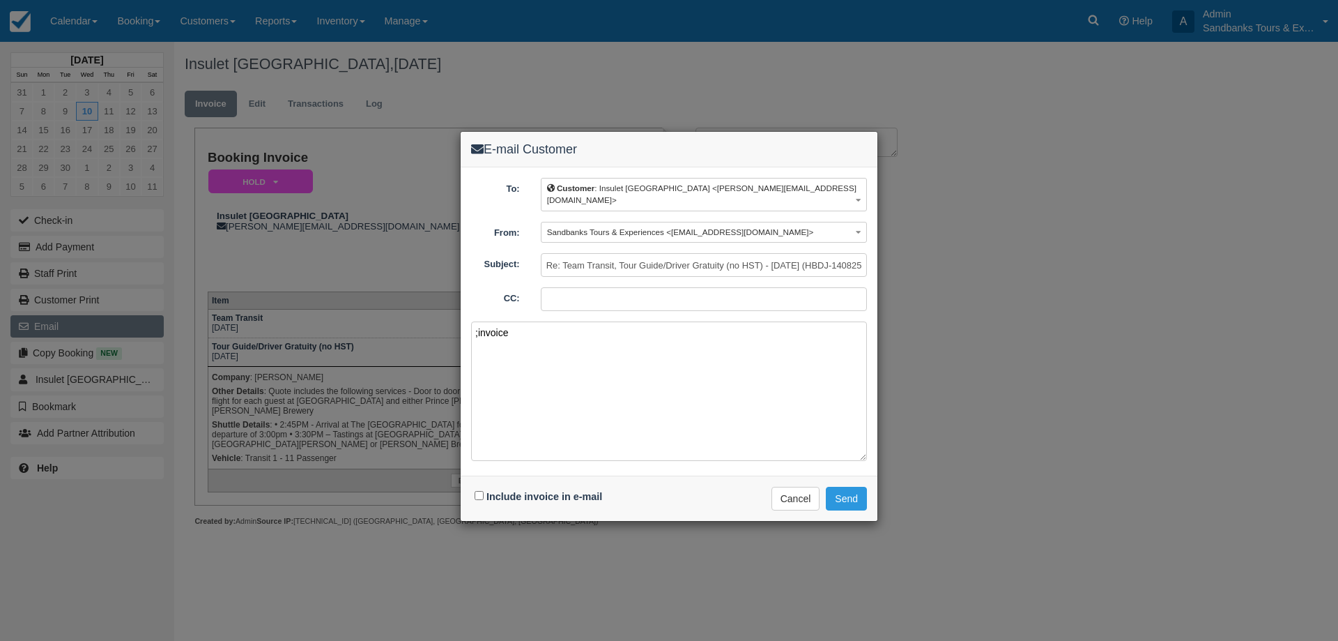
paste textarea "Please see your booking invoice below for a XXX tour for your group of XXX for …"
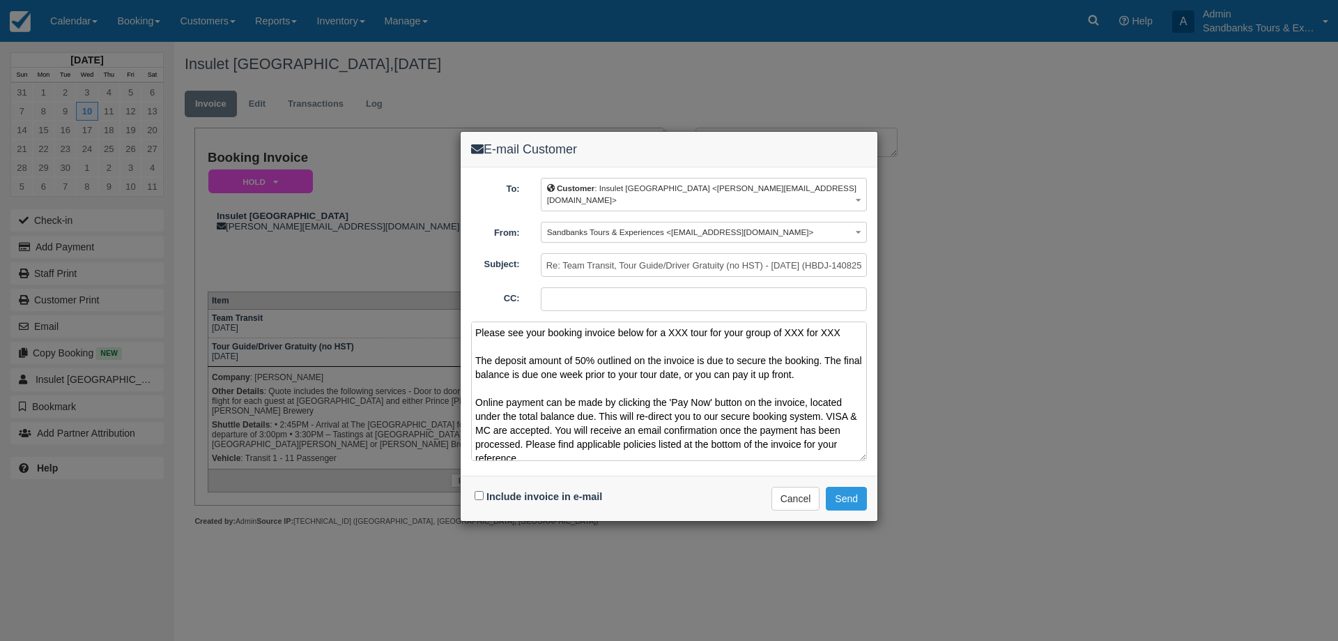
drag, startPoint x: 766, startPoint y: 321, endPoint x: 669, endPoint y: 325, distance: 97.0
click at [669, 325] on textarea "Please see your booking invoice below for a XXX tour for your group of XXX for …" at bounding box center [669, 390] width 396 height 139
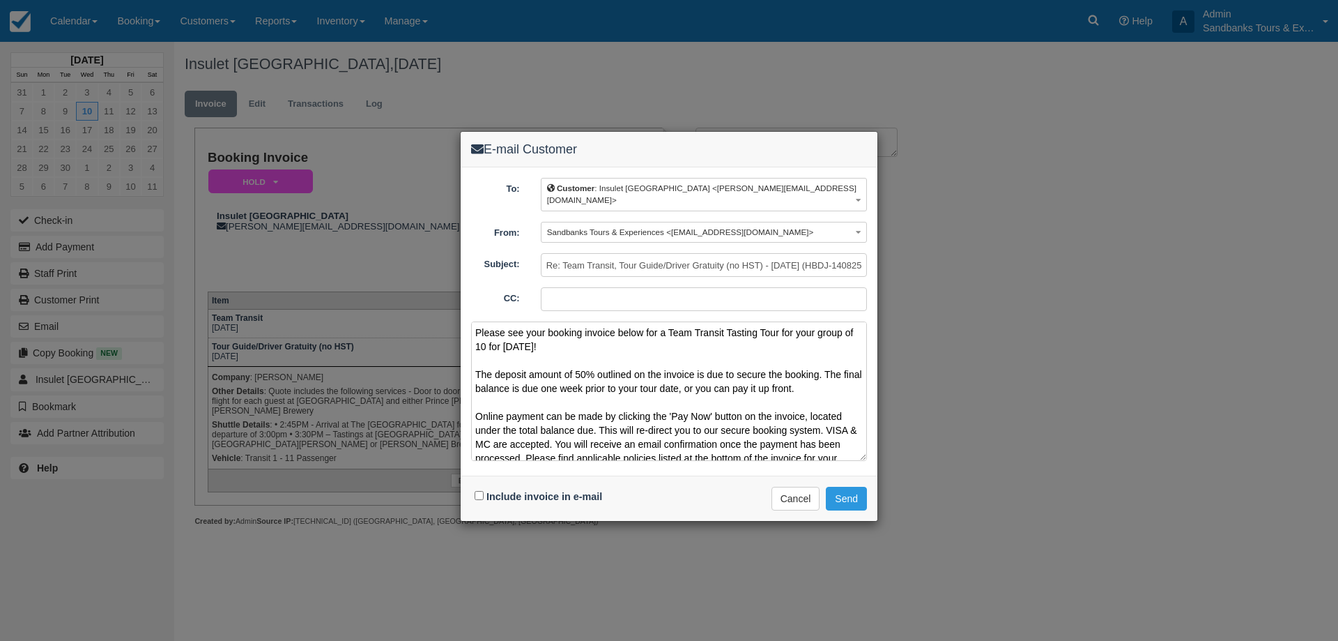
scroll to position [92, 0]
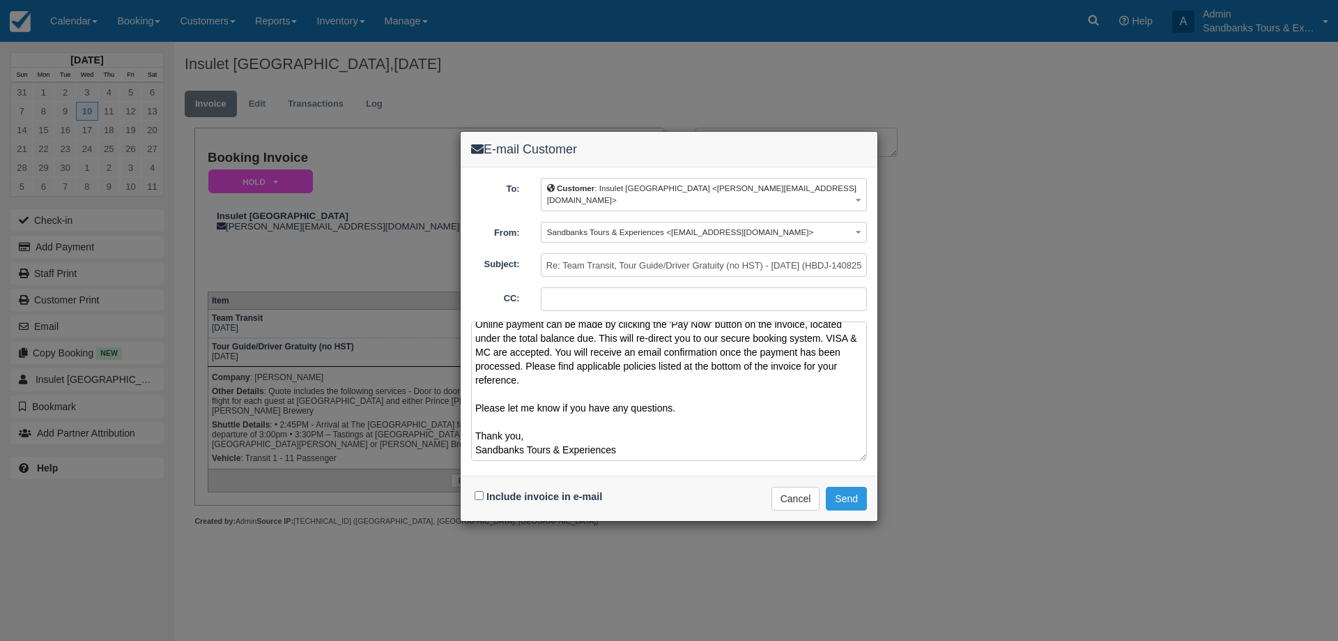
type textarea "Please see your booking invoice below for a Team Transit Tasting Tour for your …"
click at [478, 491] on input "Include invoice in e-mail" at bounding box center [479, 495] width 9 height 9
checkbox input "true"
click at [855, 491] on button "Send" at bounding box center [846, 499] width 41 height 24
